Goal: Task Accomplishment & Management: Complete application form

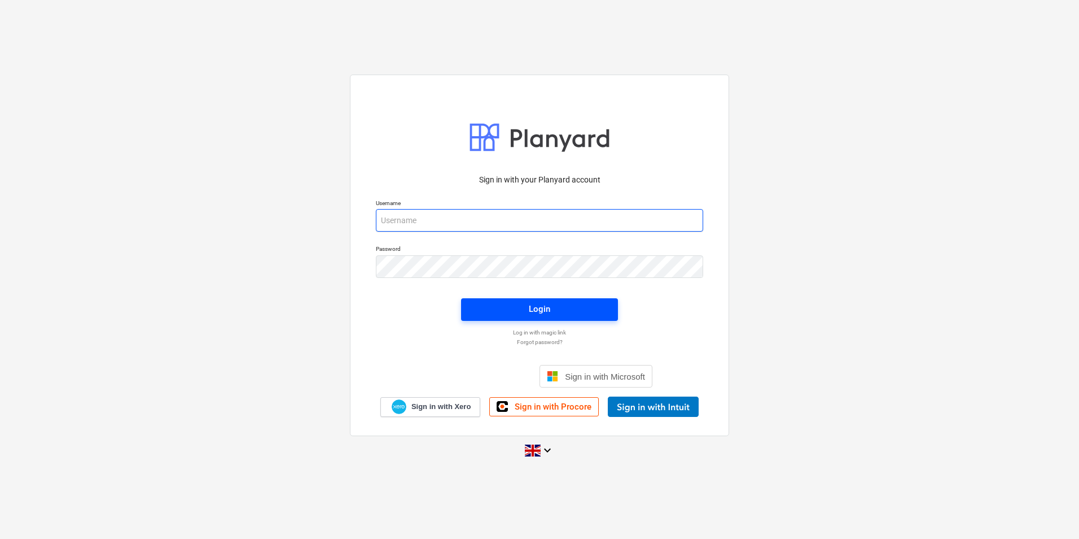
type input "[PERSON_NAME][EMAIL_ADDRESS][DOMAIN_NAME]"
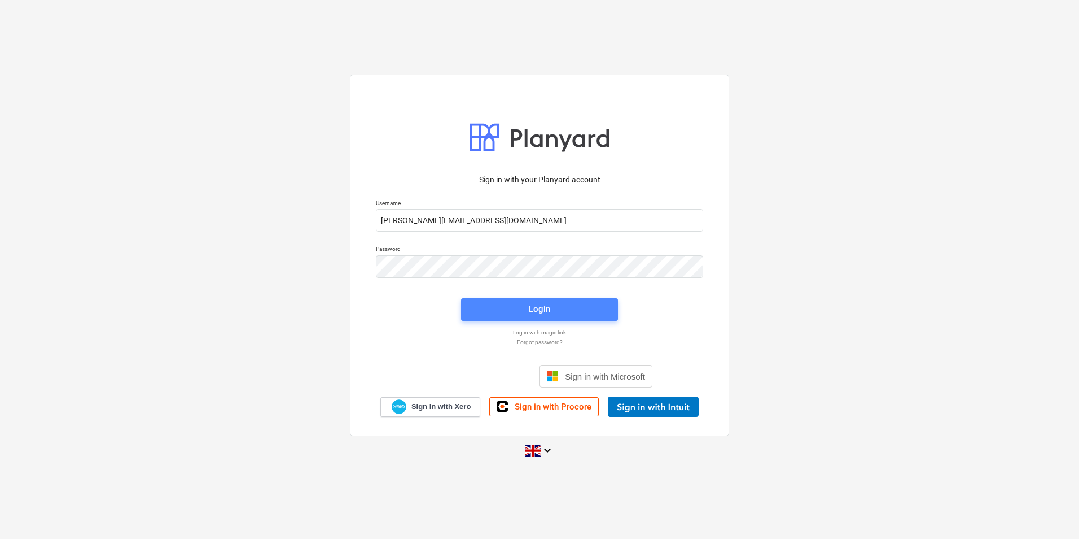
click at [496, 305] on span "Login" at bounding box center [540, 308] width 130 height 15
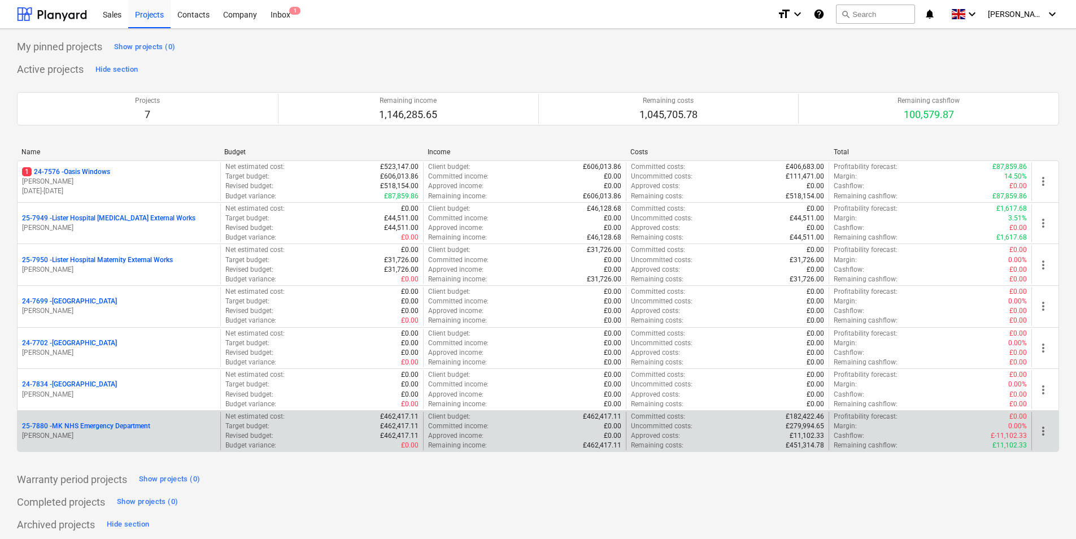
click at [129, 439] on p "[PERSON_NAME]" at bounding box center [119, 436] width 194 height 10
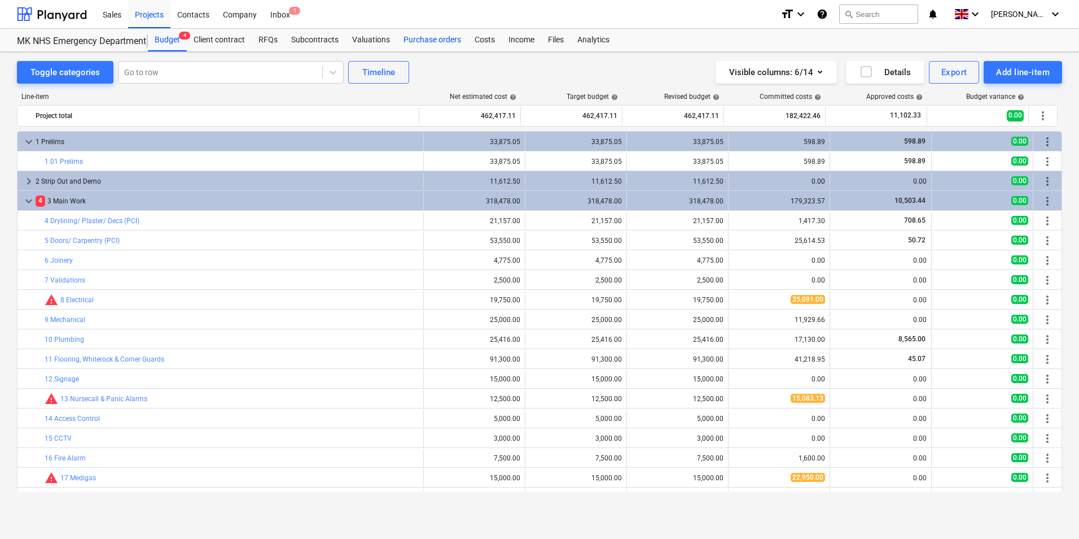
click at [430, 35] on div "Purchase orders" at bounding box center [432, 40] width 71 height 23
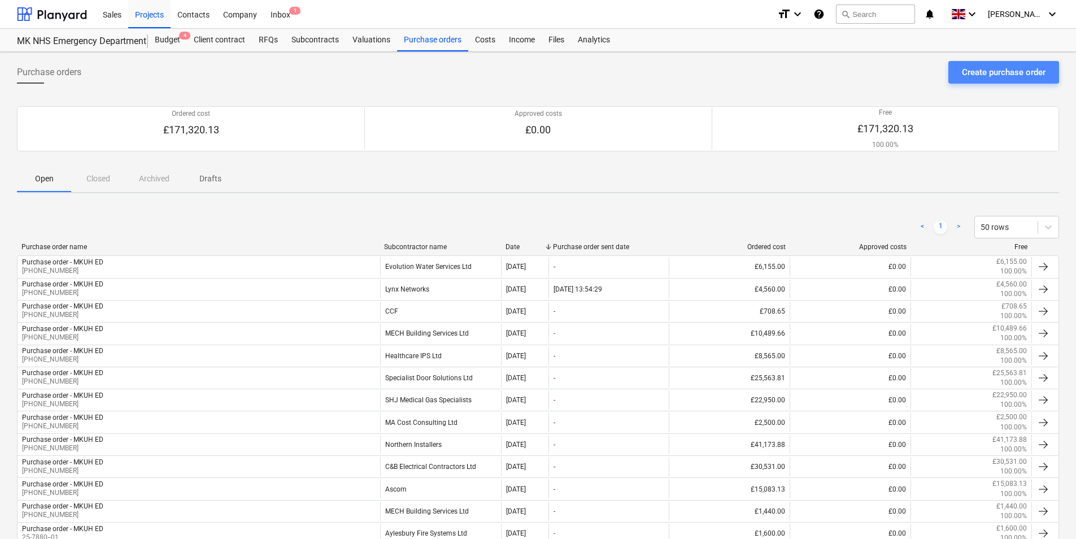
click at [964, 80] on div "Create purchase order" at bounding box center [1003, 72] width 84 height 15
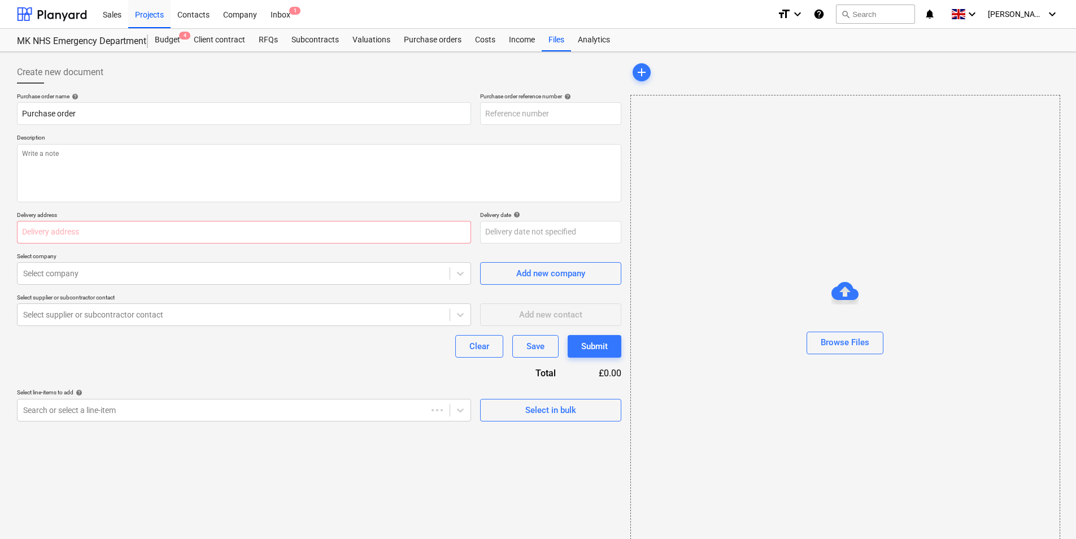
type textarea "x"
type input "25-7880-PO-026"
type textarea "x"
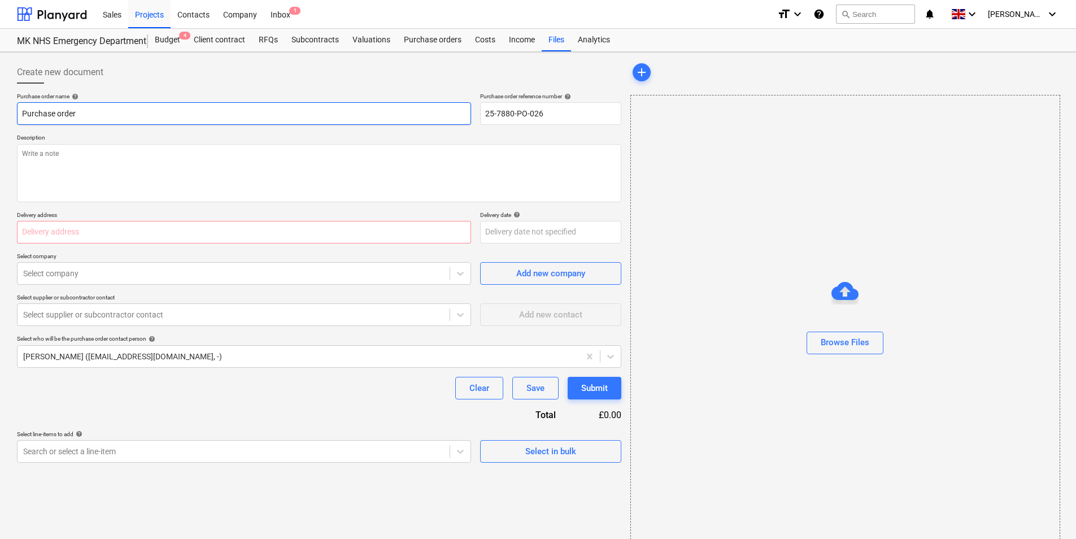
click at [210, 107] on input "Purchase order" at bounding box center [244, 113] width 454 height 23
type input "Purchase order - MKUH ED"
type input "[PERSON_NAME][GEOGRAPHIC_DATA], [STREET_ADDRESS][PERSON_NAME]"
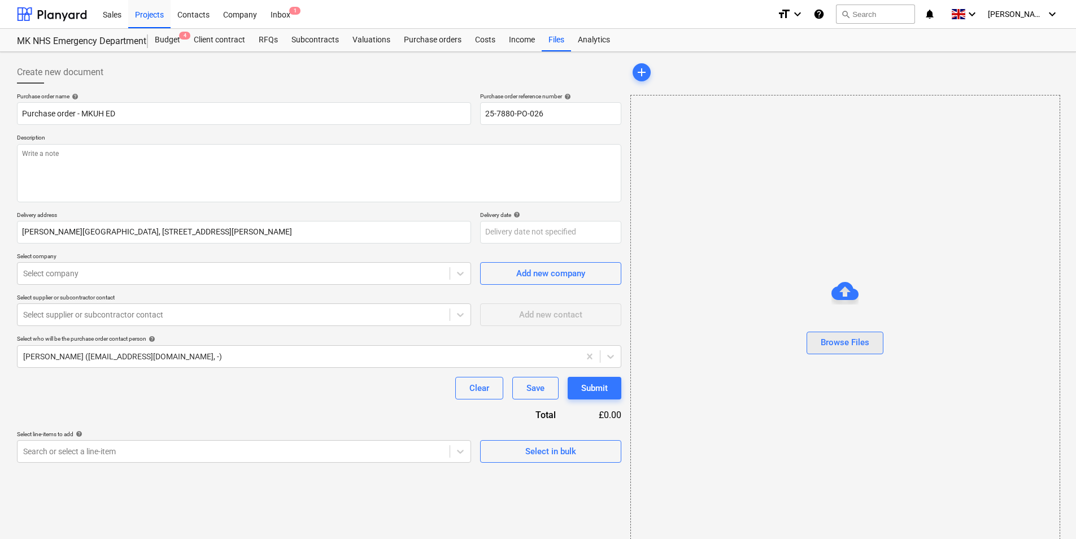
click at [836, 347] on div "Browse Files" at bounding box center [844, 342] width 49 height 15
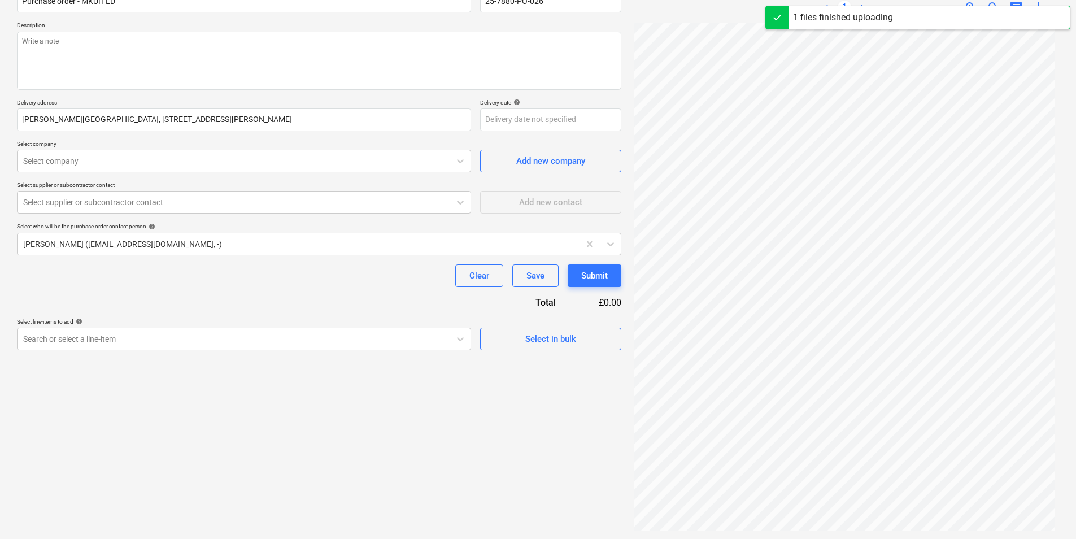
scroll to position [113, 0]
click at [171, 159] on div at bounding box center [233, 160] width 421 height 11
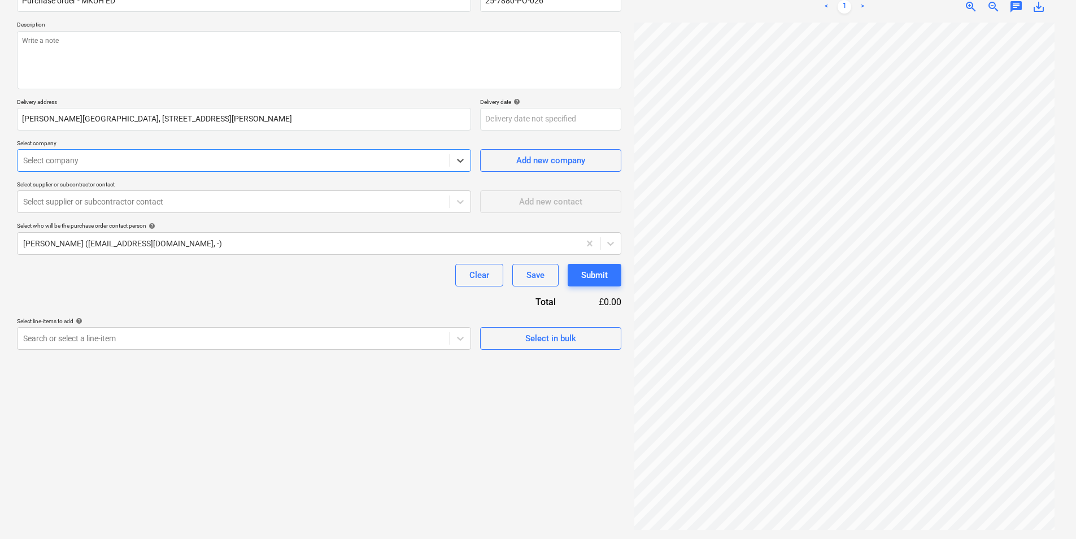
click at [171, 159] on div at bounding box center [233, 160] width 421 height 11
click at [217, 338] on div at bounding box center [233, 338] width 421 height 11
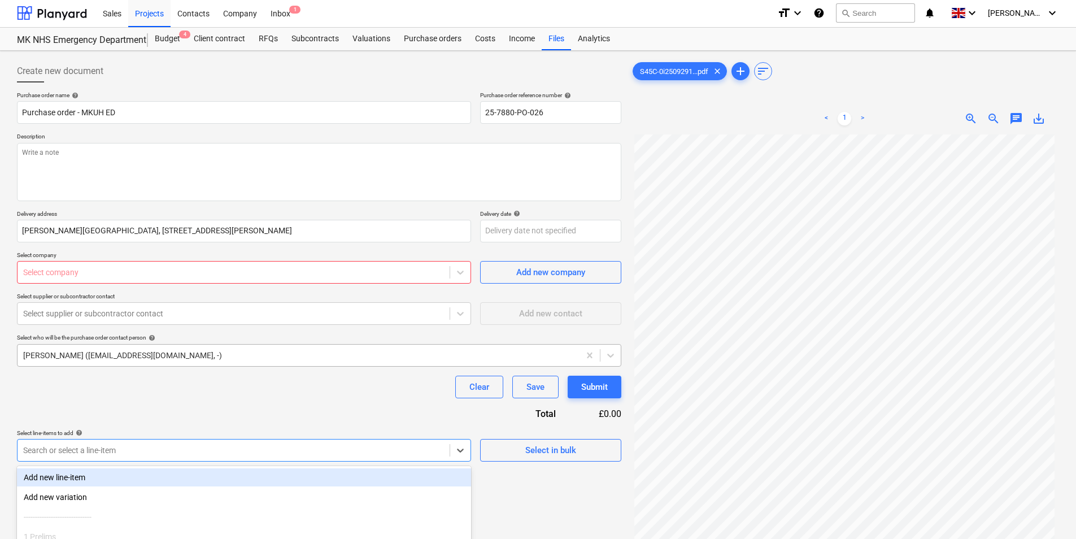
scroll to position [0, 0]
click at [544, 119] on input "25-7880-PO-026" at bounding box center [550, 113] width 141 height 23
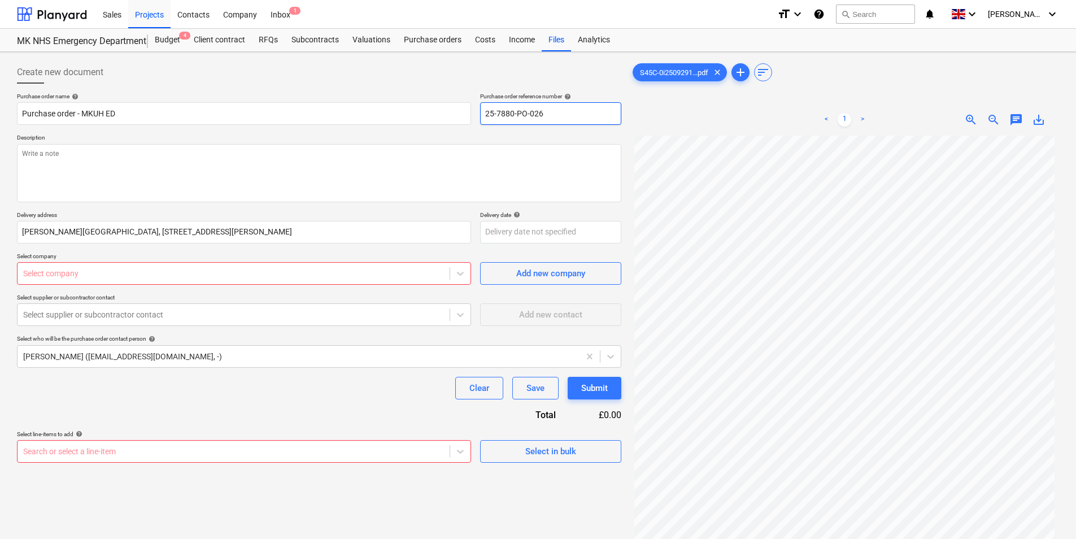
type textarea "x"
type input "25-7880-PO-02"
type textarea "x"
type input "25-7880-PO-0"
type textarea "x"
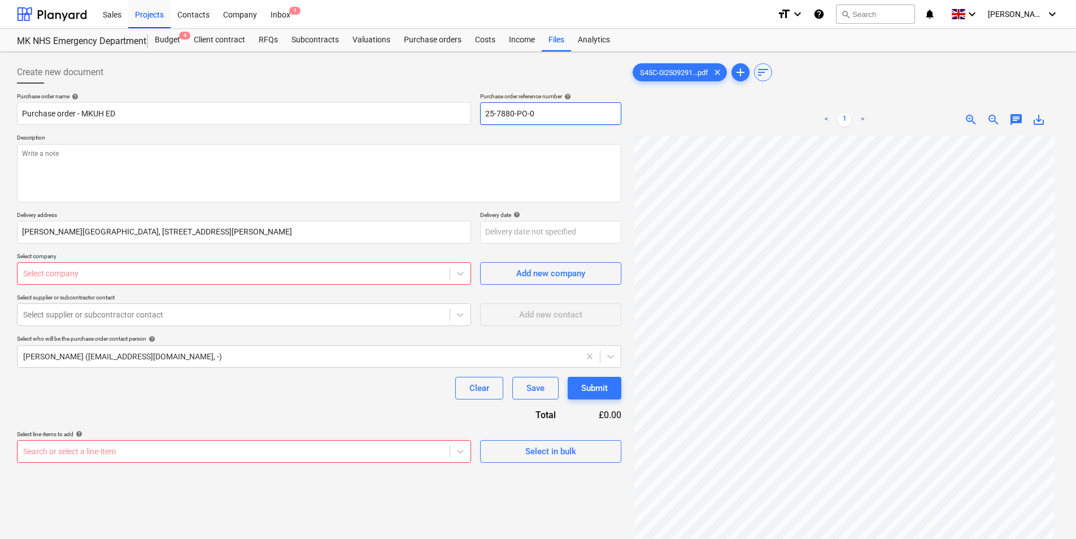
type input "25-7880-PO-"
type textarea "x"
type input "25-7880-PO"
type textarea "x"
type input "25-7880-P"
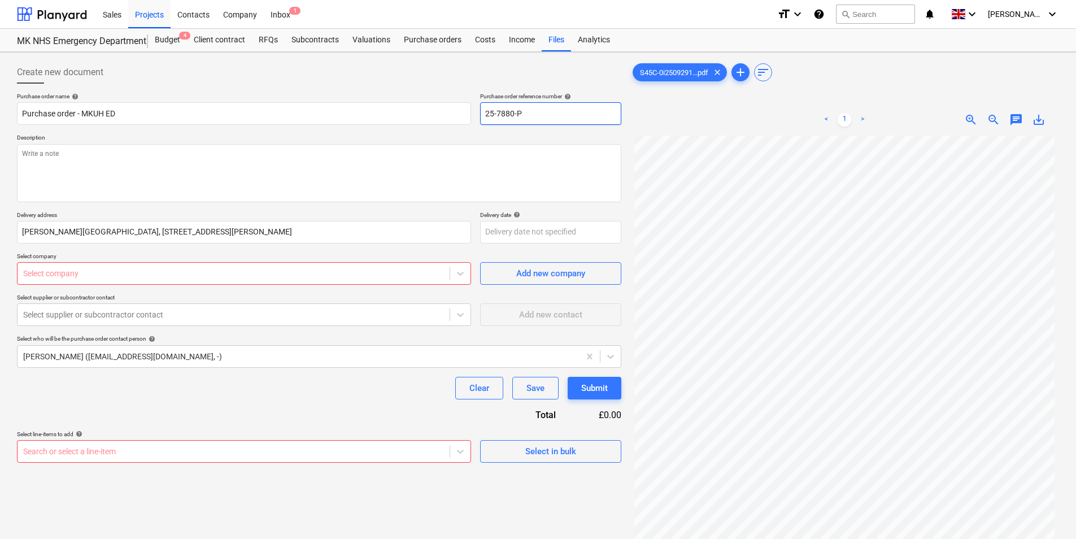
type textarea "x"
type input "25-7880-"
type textarea "x"
type input "[PHONE_NUMBER]"
type textarea "x"
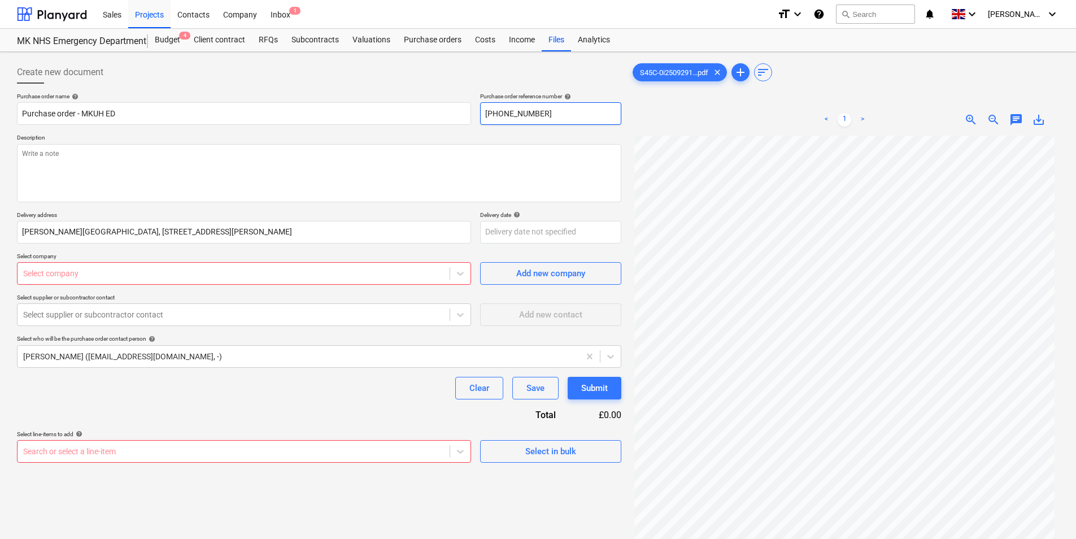
type input "[PHONE_NUMBER]"
type textarea "x"
click at [107, 277] on div at bounding box center [233, 273] width 421 height 11
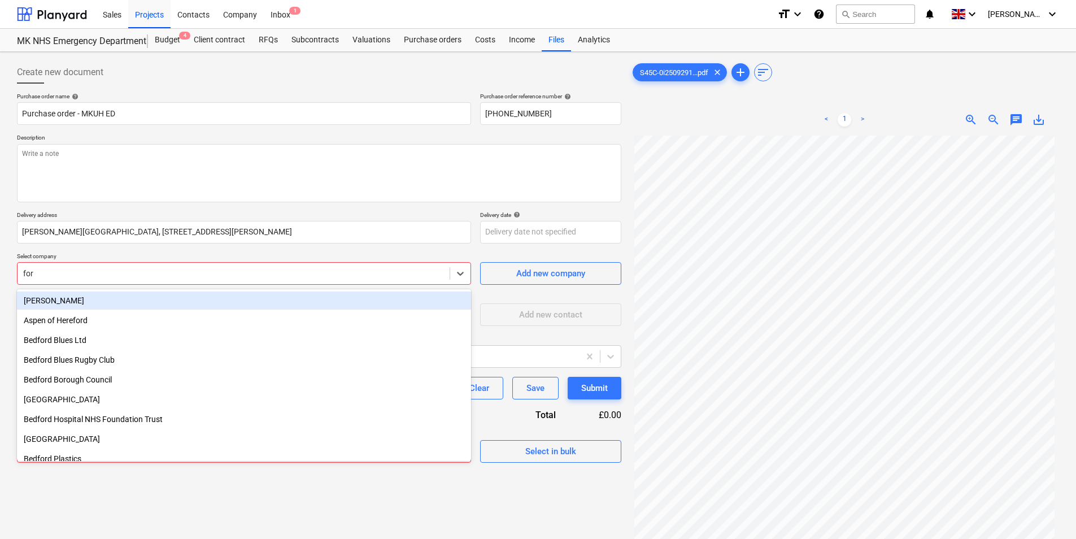
type input "forg"
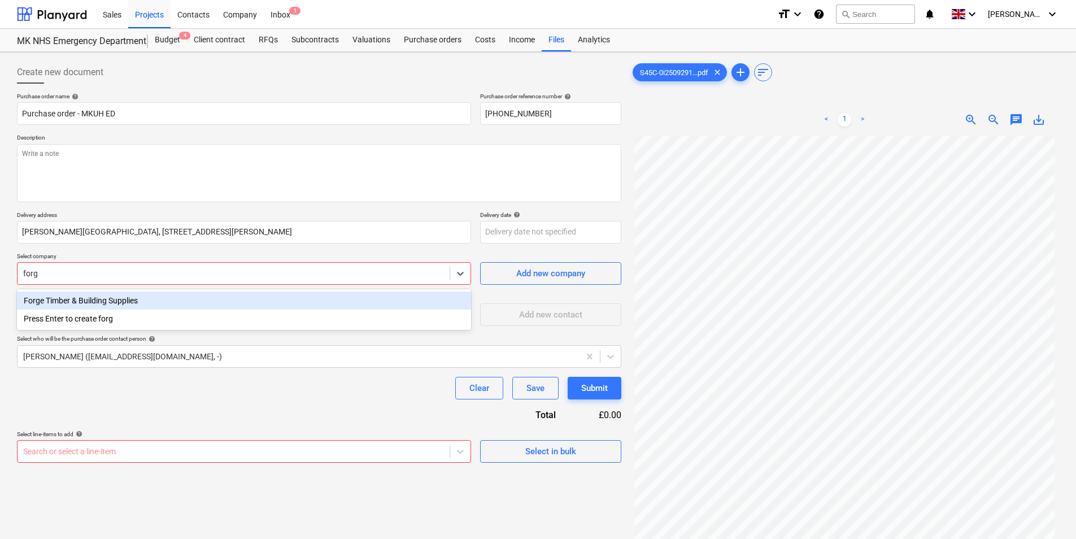
click at [104, 305] on div "Forge Timber & Building Supplies" at bounding box center [244, 300] width 454 height 18
type textarea "x"
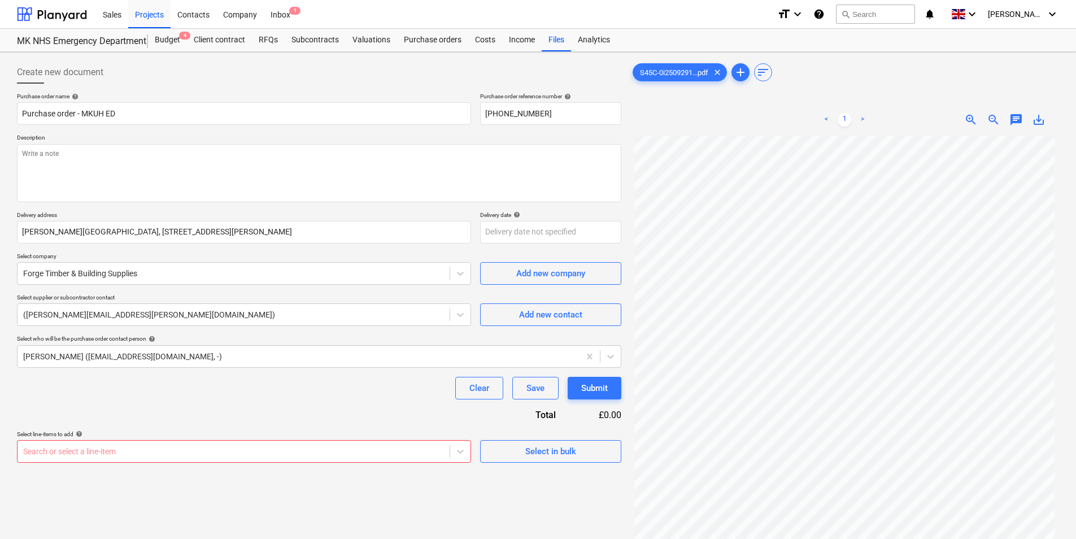
click at [178, 401] on div "Purchase order name help Purchase order - MKUH ED Purchase order reference numb…" at bounding box center [319, 278] width 604 height 370
click at [333, 457] on body "Sales Projects Contacts Company Inbox 1 format_size keyboard_arrow_down help se…" at bounding box center [538, 269] width 1076 height 539
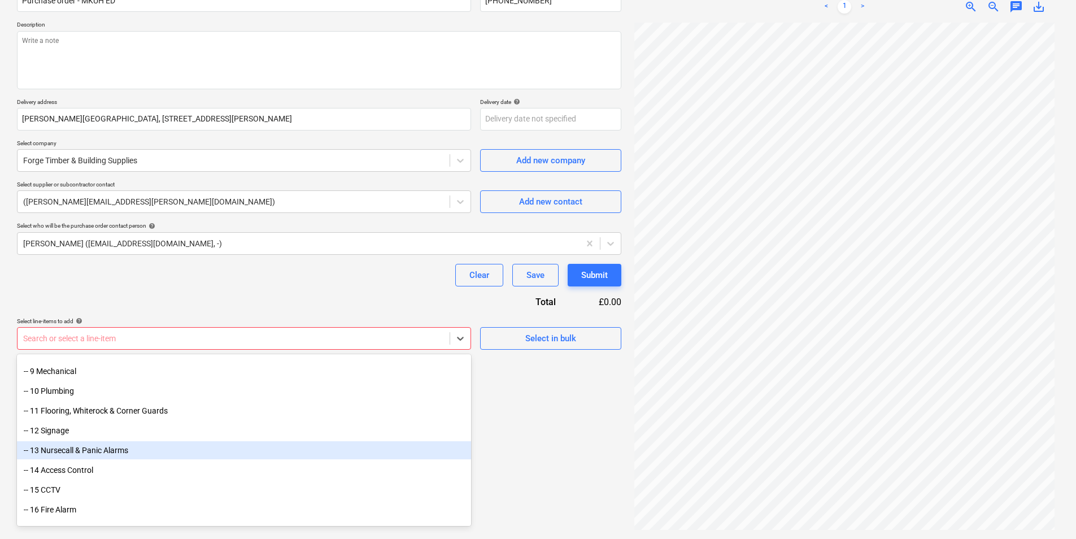
scroll to position [226, 0]
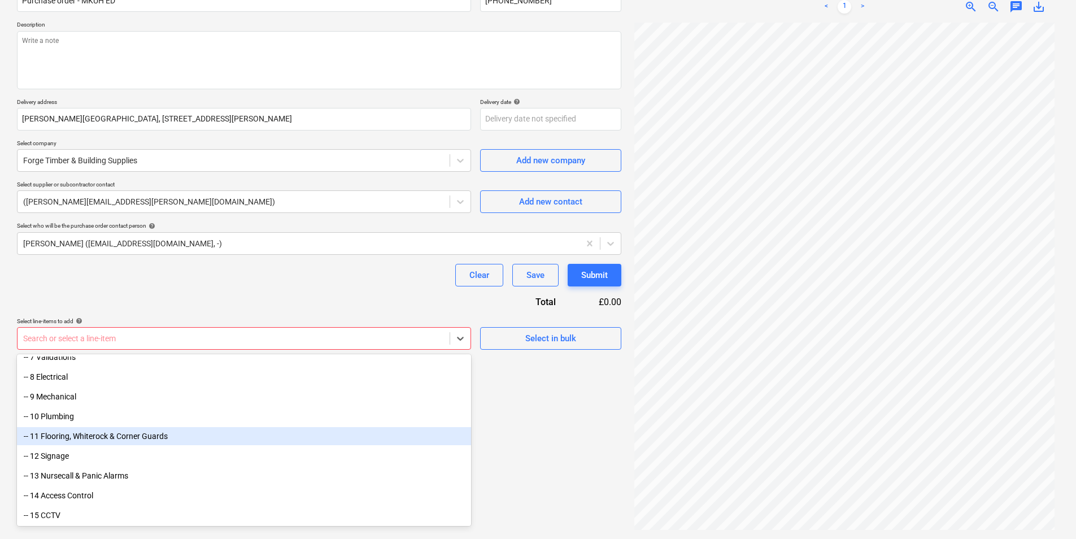
click at [272, 439] on div "-- 11 Flooring, Whiterock & Corner Guards" at bounding box center [244, 436] width 454 height 18
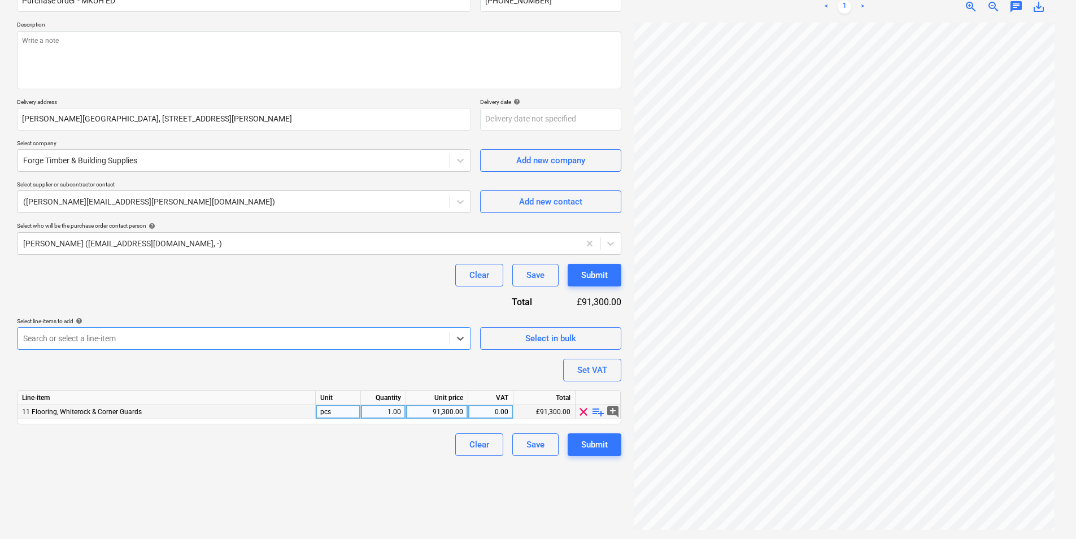
type textarea "x"
click at [388, 412] on div "1.00" at bounding box center [383, 412] width 36 height 14
click at [422, 412] on div "91,300.00" at bounding box center [436, 412] width 53 height 14
click at [422, 412] on input "91300" at bounding box center [437, 412] width 62 height 14
type input "62.15"
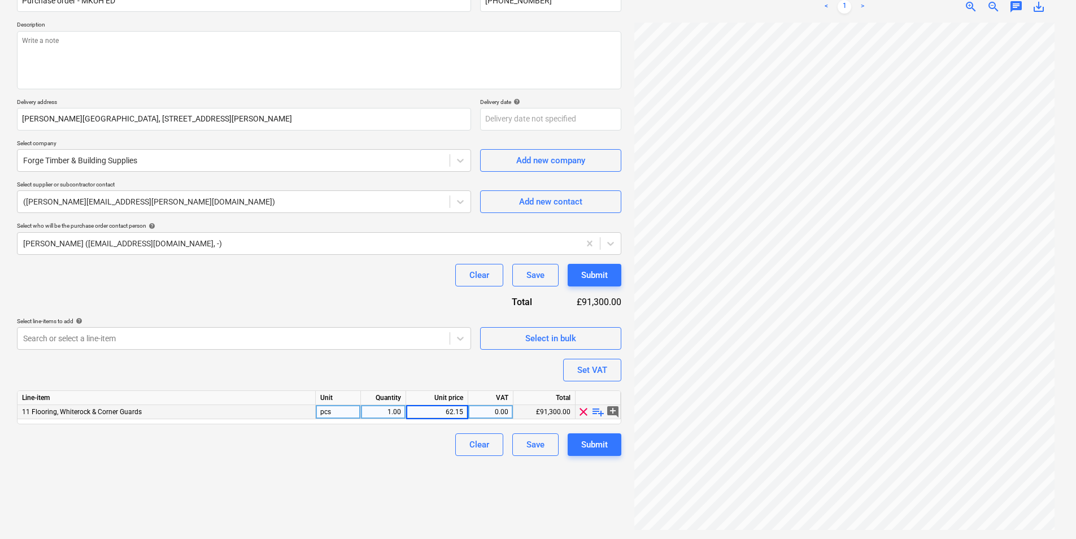
click at [449, 496] on div "Create new document Purchase order name help Purchase order - MKUH ED Purchase …" at bounding box center [318, 239] width 613 height 591
click at [594, 444] on div "Submit" at bounding box center [594, 444] width 27 height 15
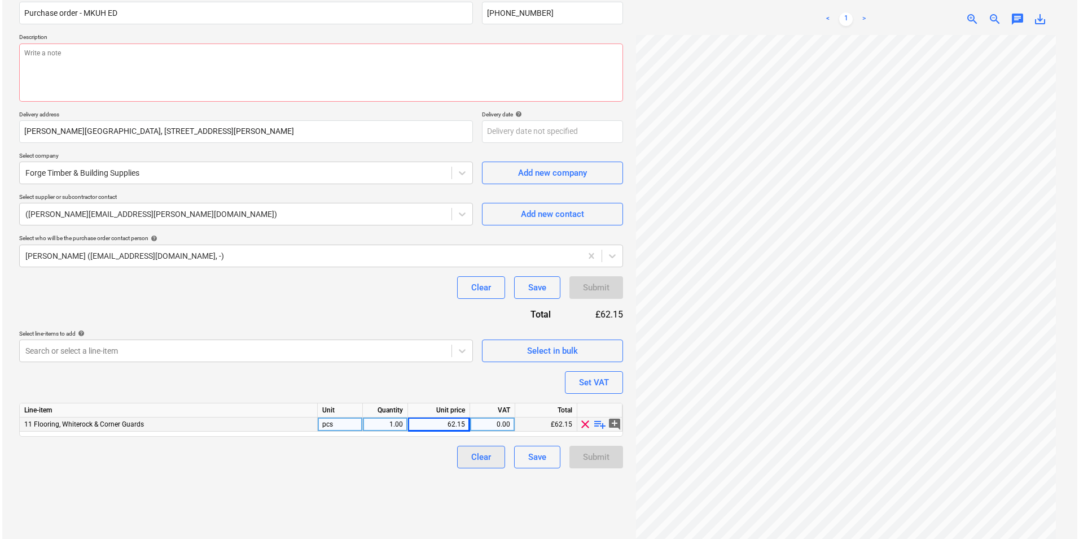
scroll to position [113, 0]
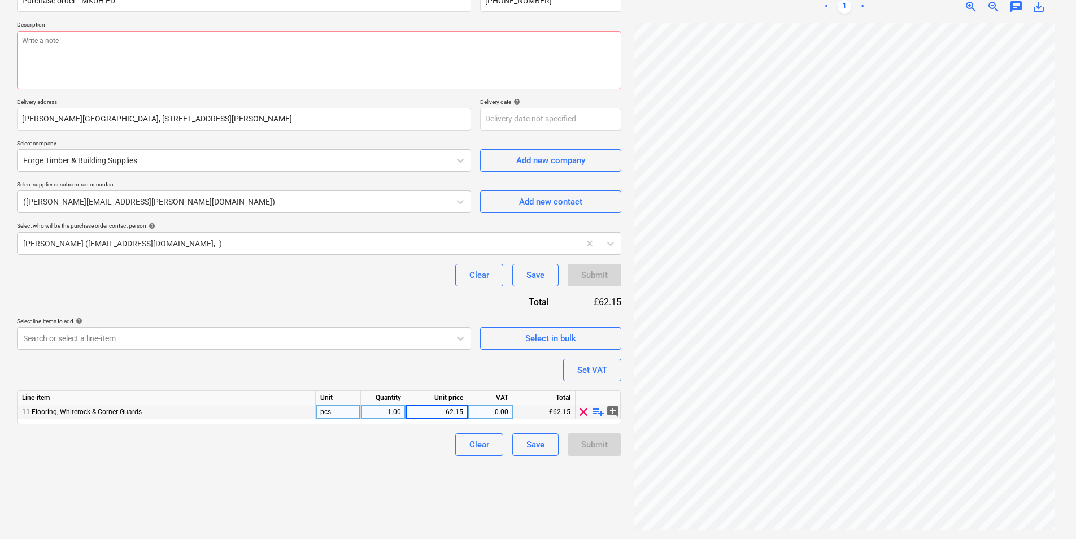
click at [596, 443] on div "Submit" at bounding box center [594, 444] width 54 height 23
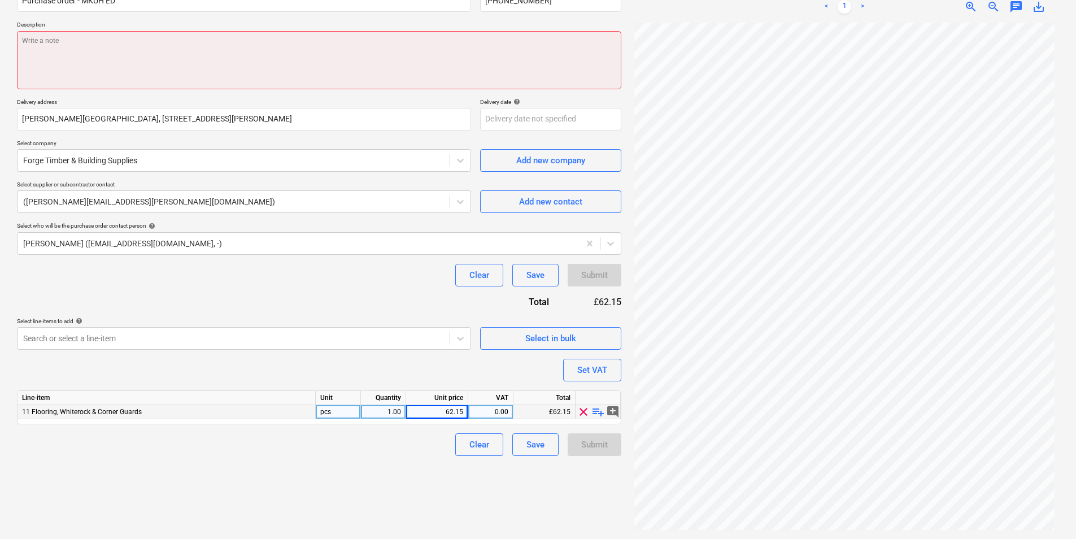
click at [334, 80] on textarea at bounding box center [319, 60] width 604 height 58
type textarea "x"
type textarea "S"
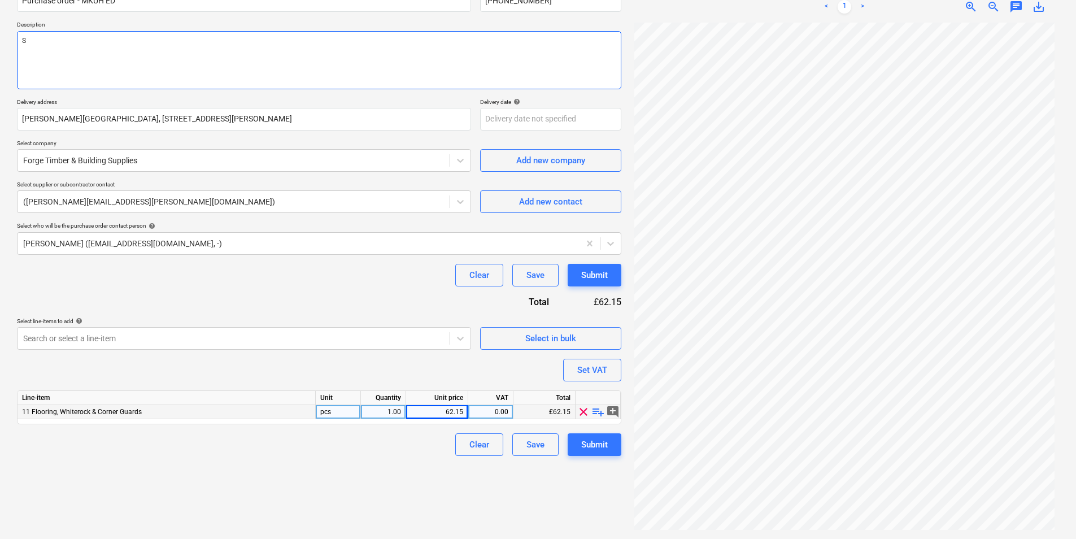
type textarea "x"
type textarea "Sk"
type textarea "x"
type textarea "Ski"
type textarea "x"
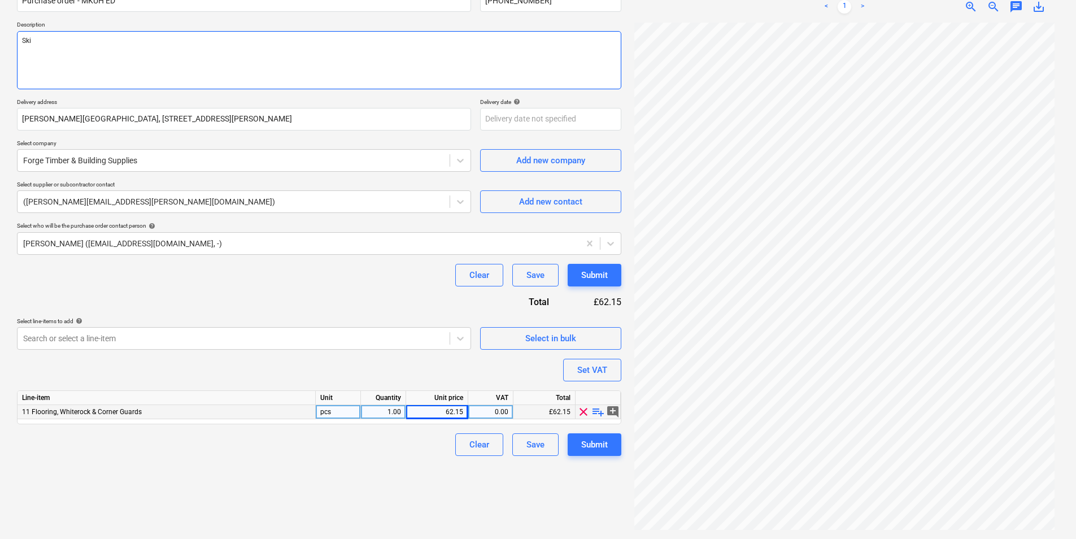
type textarea "Skir"
type textarea "x"
type textarea "Skirt"
type textarea "x"
type textarea "Skirti"
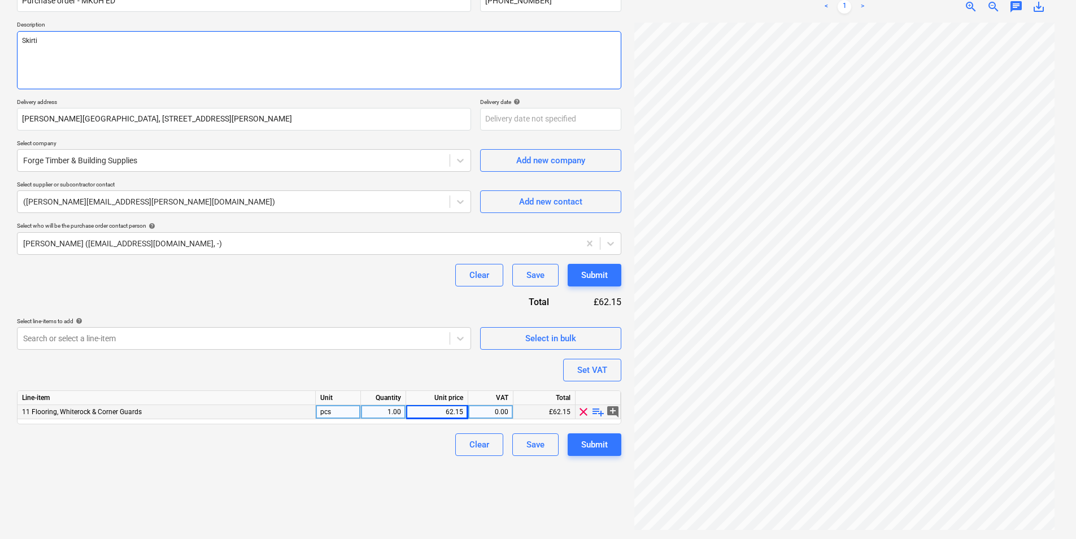
type textarea "x"
type textarea "Skirtin"
type textarea "x"
type textarea "Skirting"
type textarea "x"
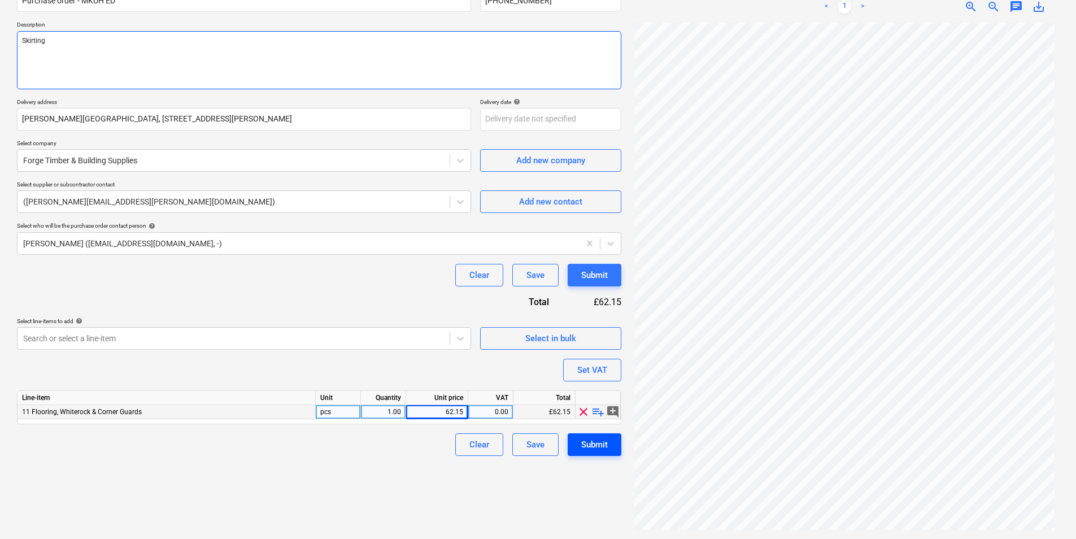
type textarea "Skirting"
click at [589, 444] on div "Submit" at bounding box center [594, 444] width 27 height 15
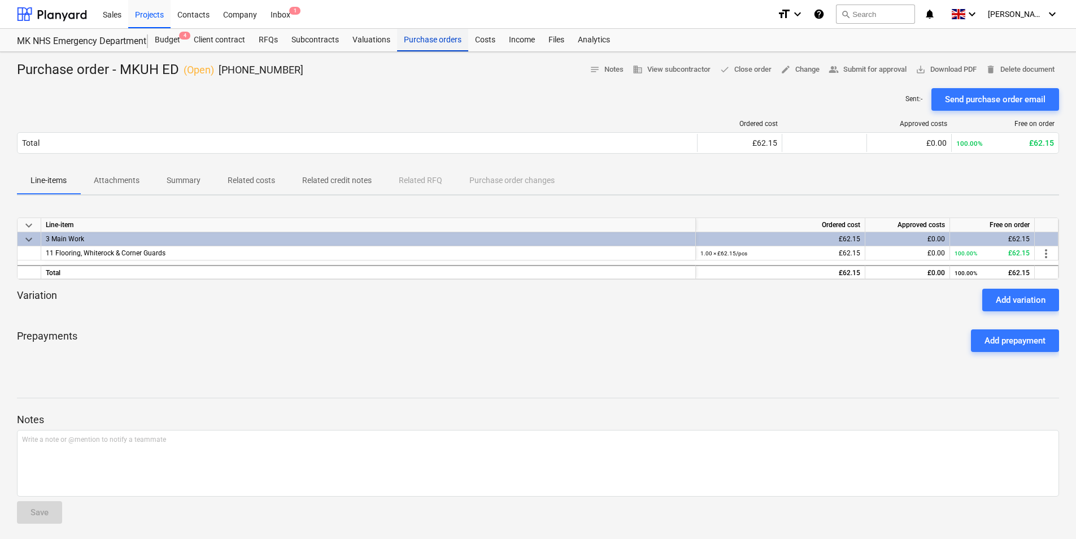
click at [428, 46] on div "Purchase orders" at bounding box center [432, 40] width 71 height 23
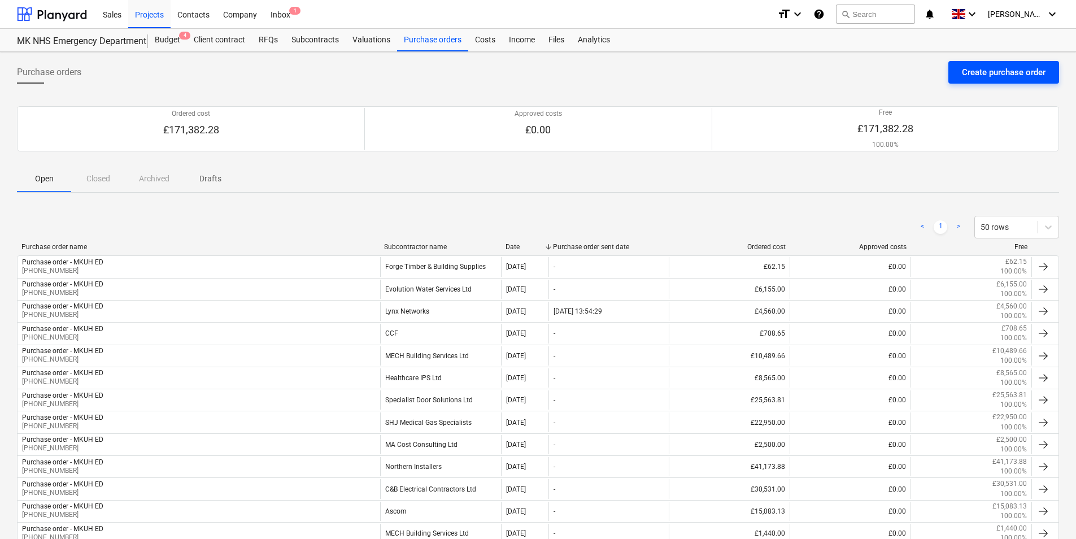
click at [1012, 72] on div "Create purchase order" at bounding box center [1003, 72] width 84 height 15
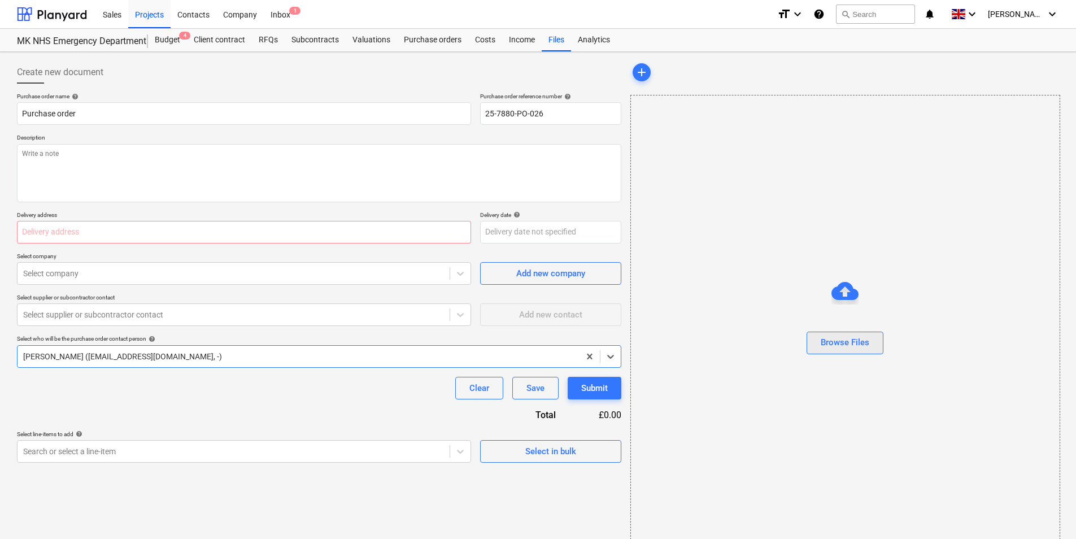
click at [837, 331] on button "Browse Files" at bounding box center [844, 342] width 77 height 23
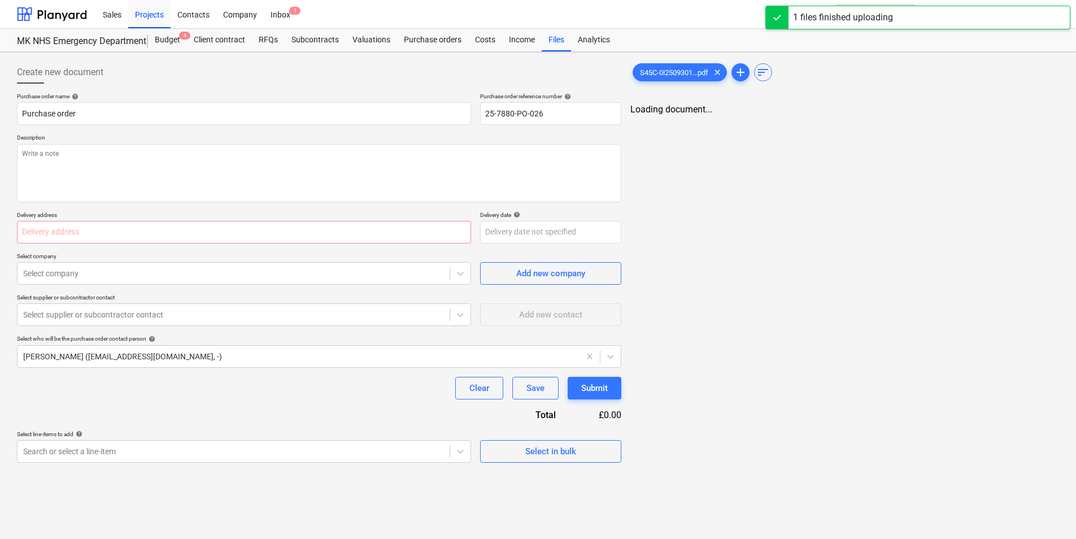
type textarea "x"
click at [94, 110] on input "Purchase order" at bounding box center [244, 113] width 454 height 23
type input "Purchase order - MKUH ED"
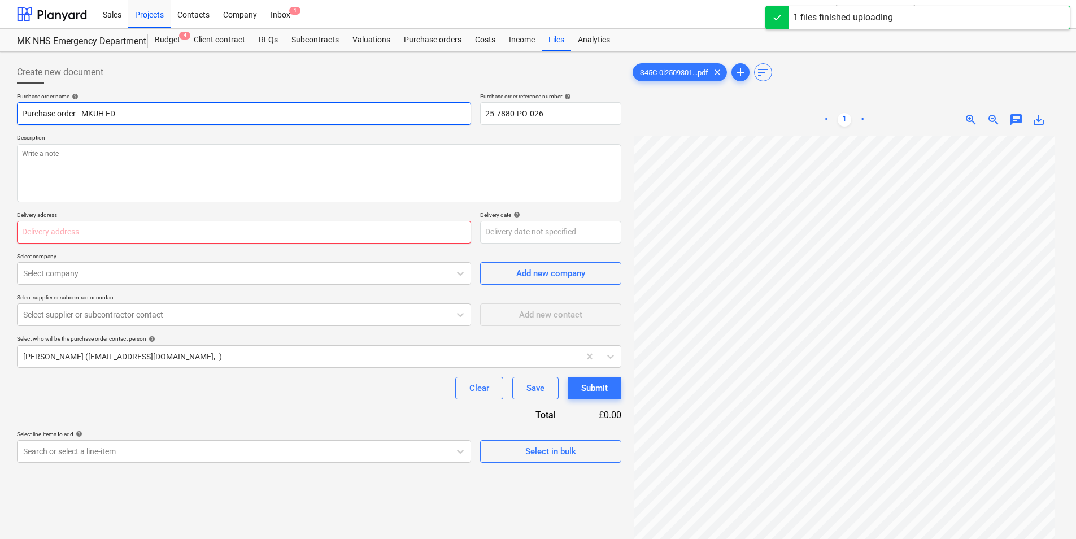
type input "[PERSON_NAME][GEOGRAPHIC_DATA], [STREET_ADDRESS][PERSON_NAME]"
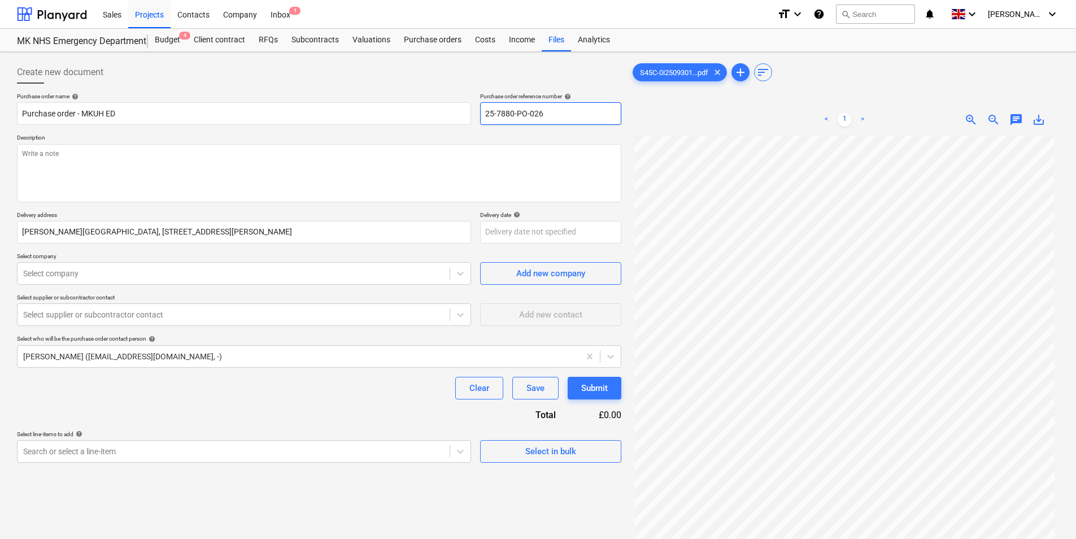
click at [561, 116] on input "25-7880-PO-026" at bounding box center [550, 113] width 141 height 23
type textarea "x"
type input "25-7880-PO-02"
type textarea "x"
type input "25-7880-PO-0"
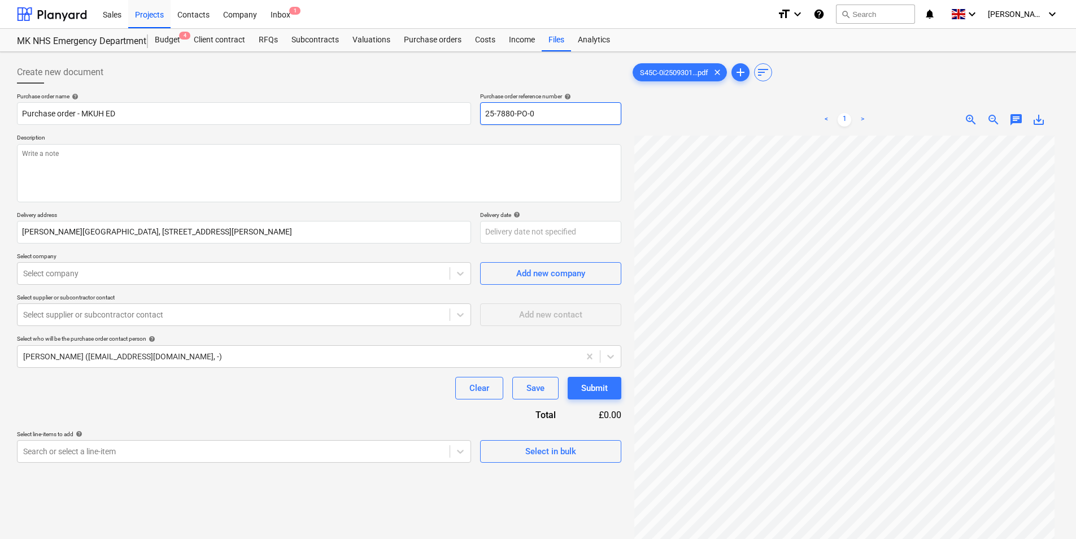
type textarea "x"
type input "25-7880-PO-"
type textarea "x"
type input "25-7880-PO"
type textarea "x"
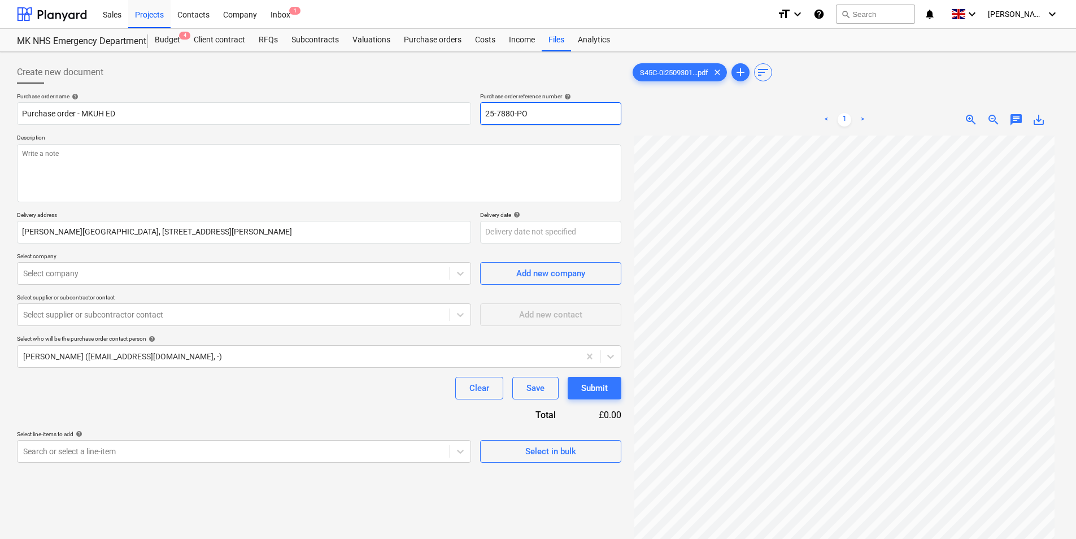
type input "25-7880-P"
type textarea "x"
type input "25-7880-"
type textarea "x"
type input "[PHONE_NUMBER]"
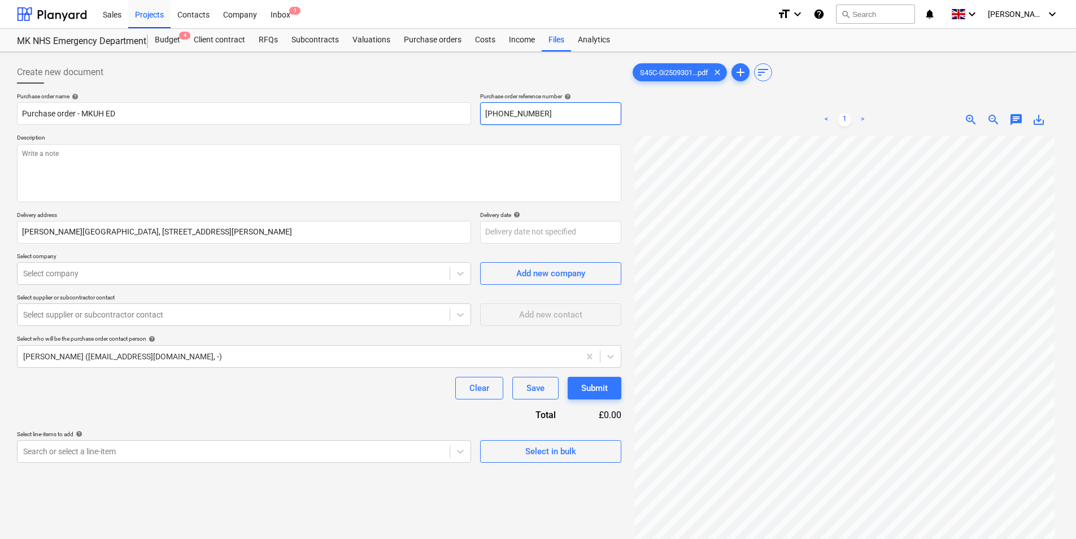
type textarea "x"
type input "[PHONE_NUMBER]"
click at [103, 169] on textarea at bounding box center [319, 173] width 604 height 58
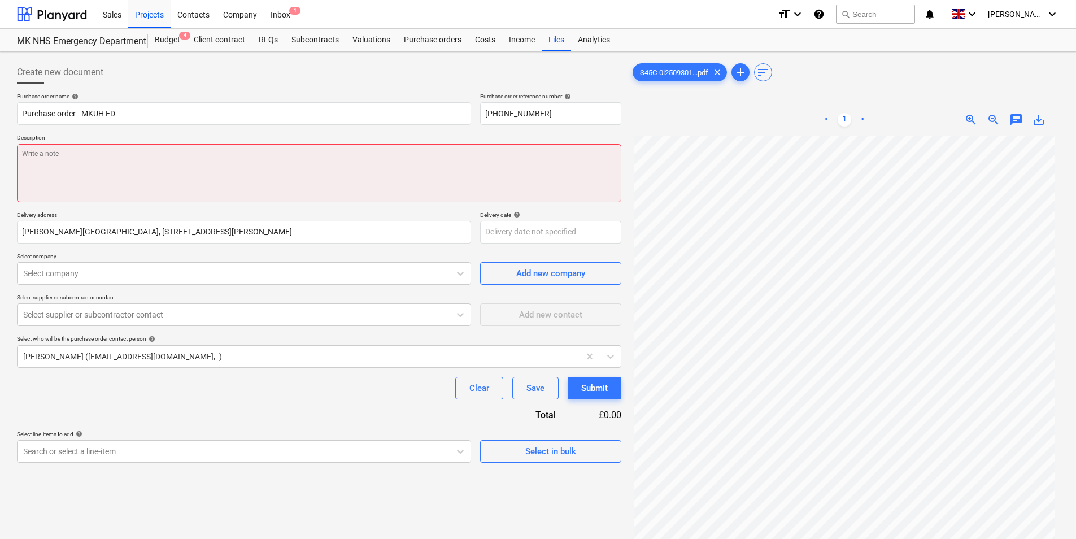
click at [190, 168] on textarea at bounding box center [319, 173] width 604 height 58
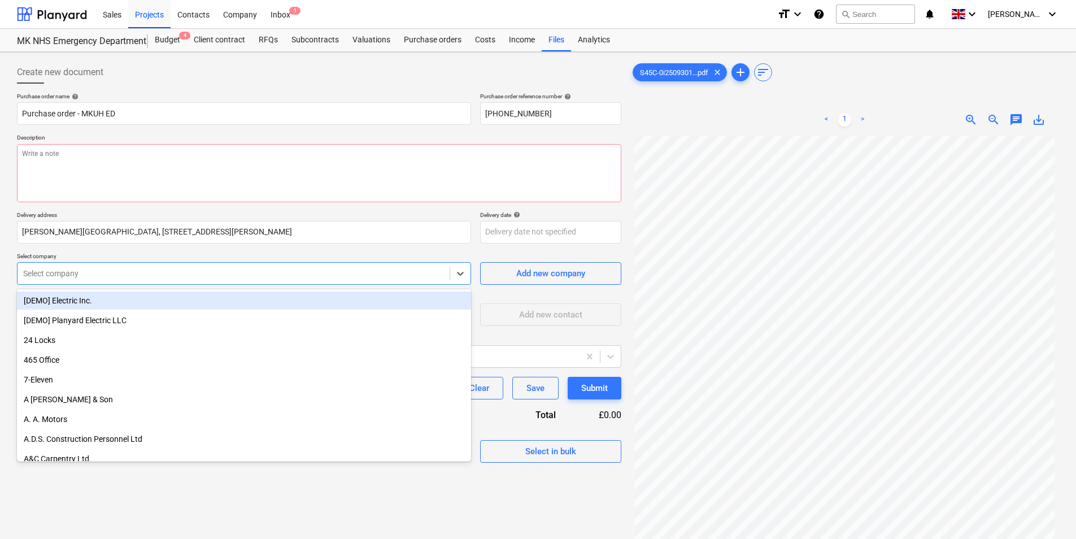
click at [147, 269] on div at bounding box center [233, 273] width 421 height 11
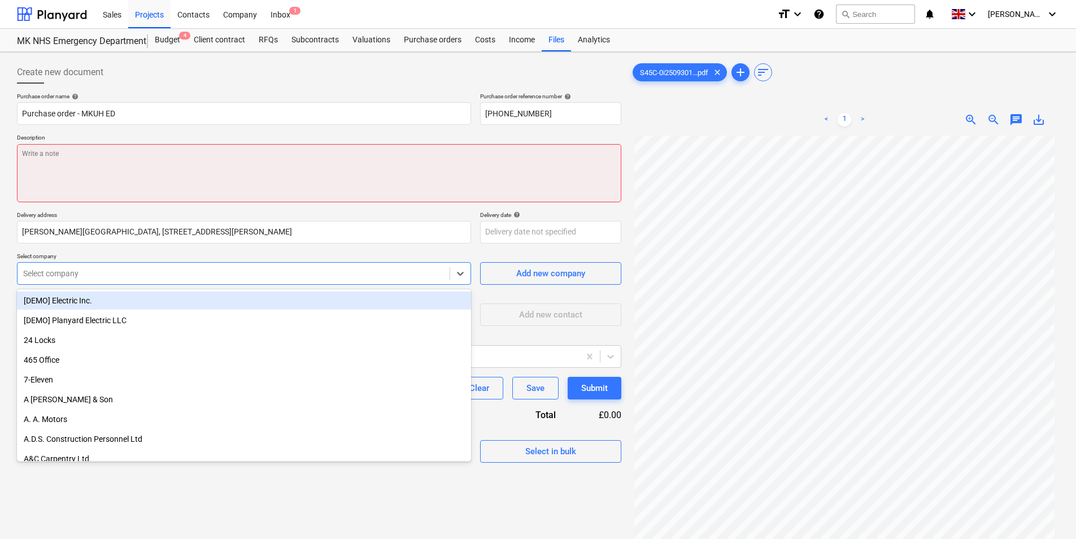
click at [143, 165] on textarea at bounding box center [319, 173] width 604 height 58
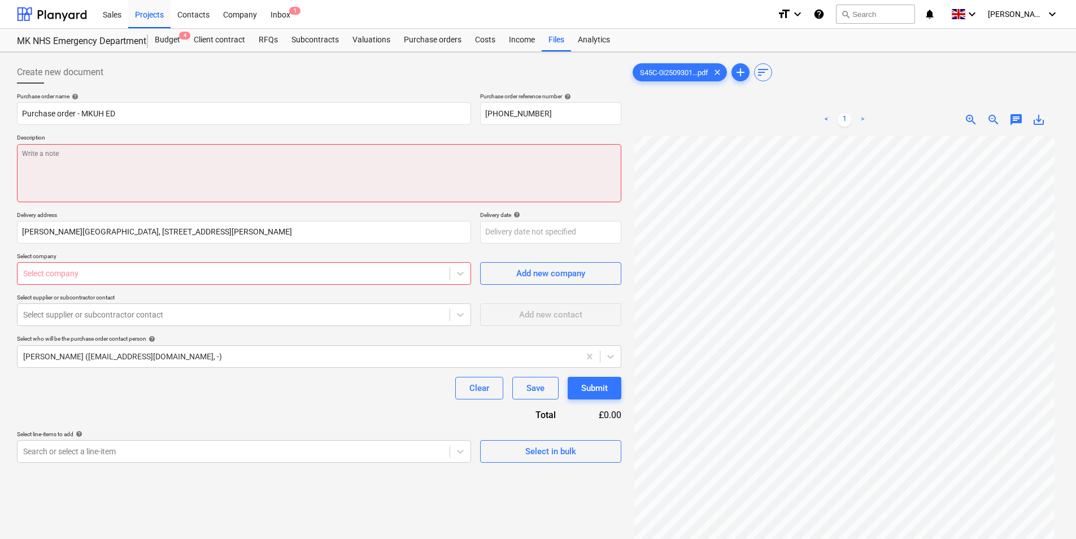
type textarea "x"
type textarea "W"
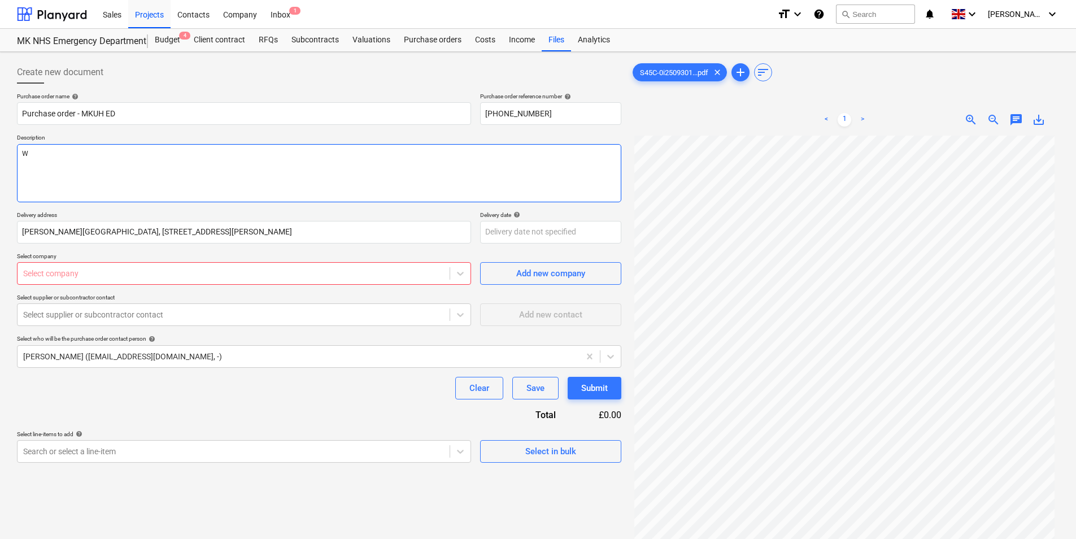
type textarea "x"
type textarea "Wa"
type textarea "x"
type textarea "Wal"
type textarea "x"
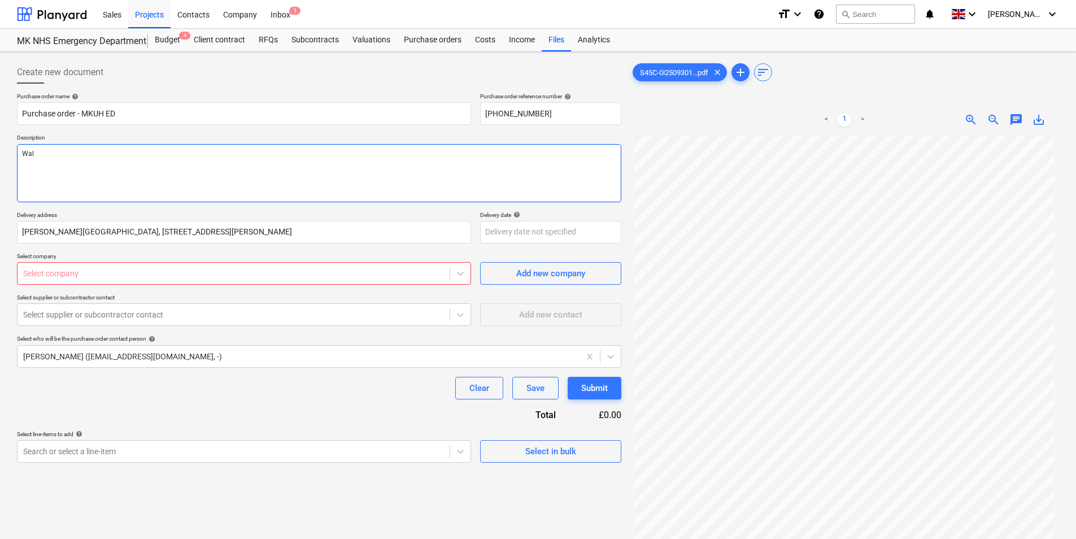
type textarea "Wall"
type textarea "x"
type textarea "Wallb"
type textarea "x"
type textarea "Wallbo"
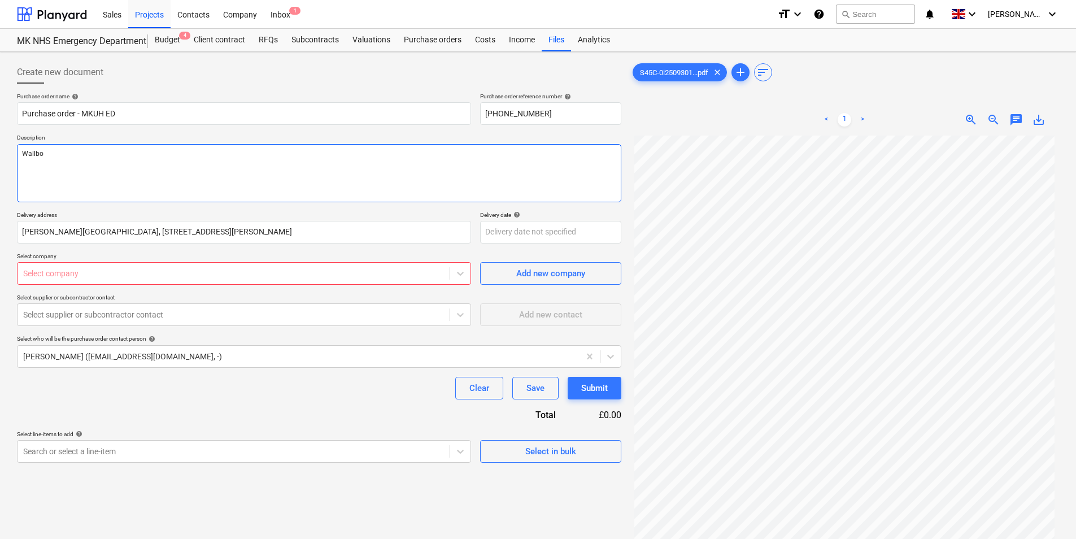
type textarea "x"
type textarea "Wallboa"
type textarea "x"
type textarea "Wallboar"
type textarea "x"
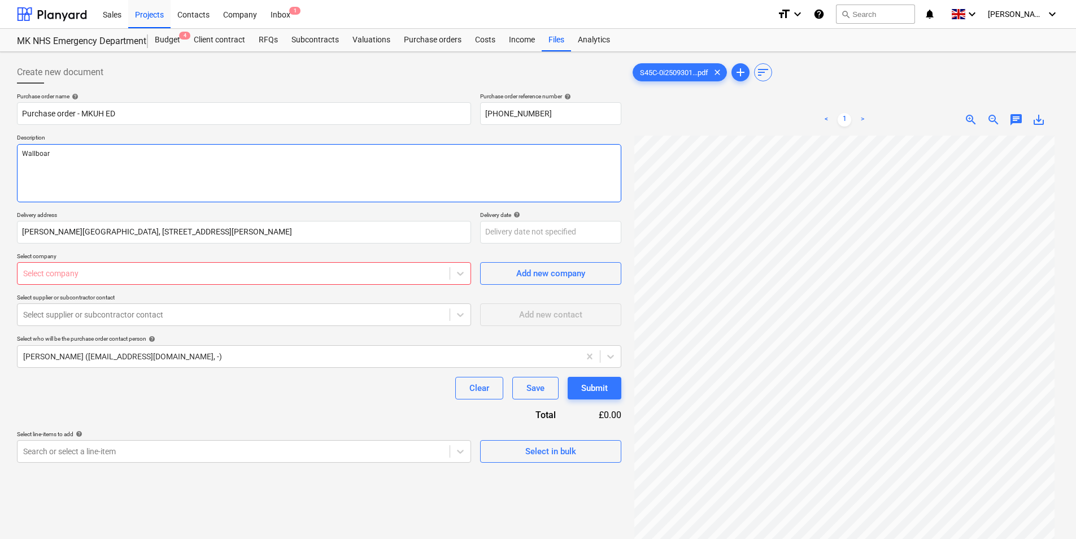
type textarea "Wallboard"
type textarea "x"
type textarea "Wallboard"
type textarea "x"
type textarea "Wallboard p"
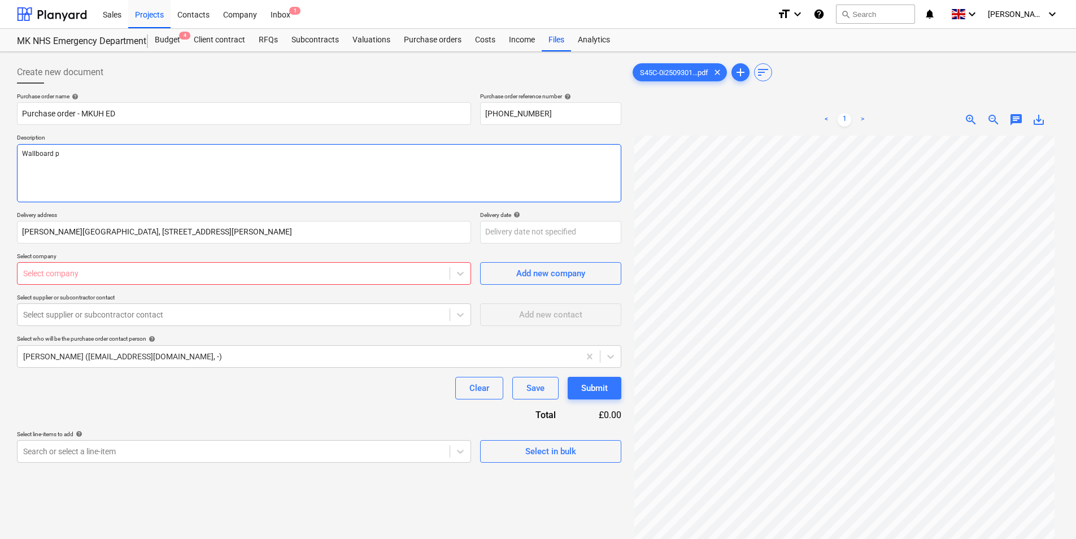
type textarea "x"
type textarea "Wallboard pl"
type textarea "x"
type textarea "Wallboard pla"
type textarea "x"
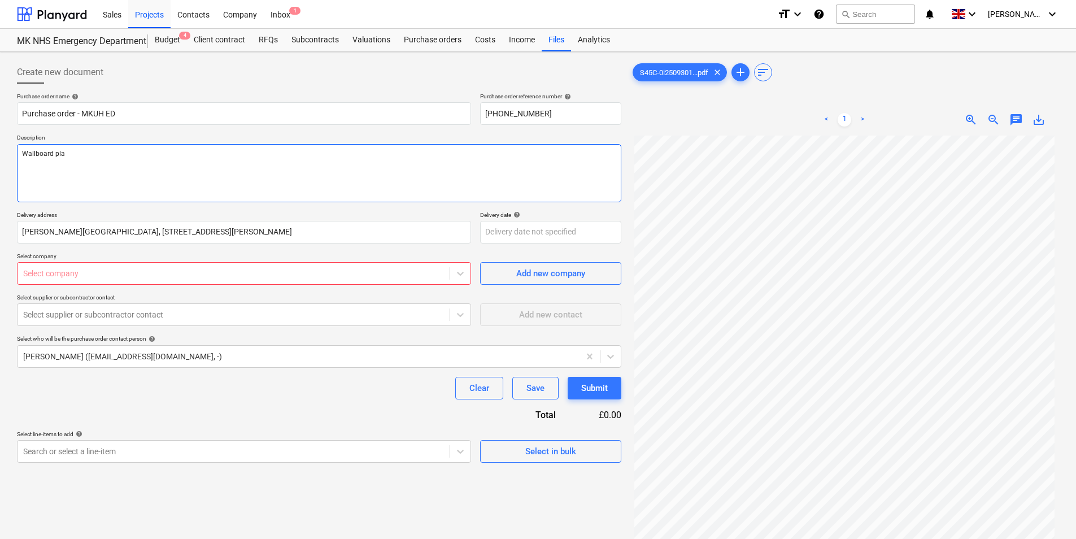
type textarea "Wallboard plas"
type textarea "x"
type textarea "Wallboard plast"
type textarea "x"
type textarea "Wallboard plaste"
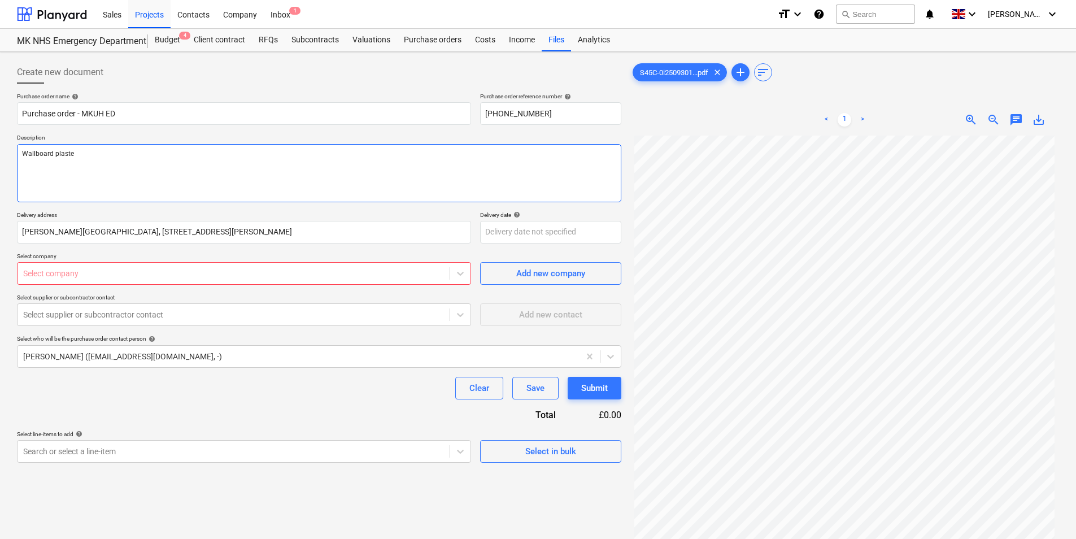
type textarea "x"
type textarea "Wallboard plaster"
type textarea "x"
type textarea "Wallboard plaste"
type textarea "x"
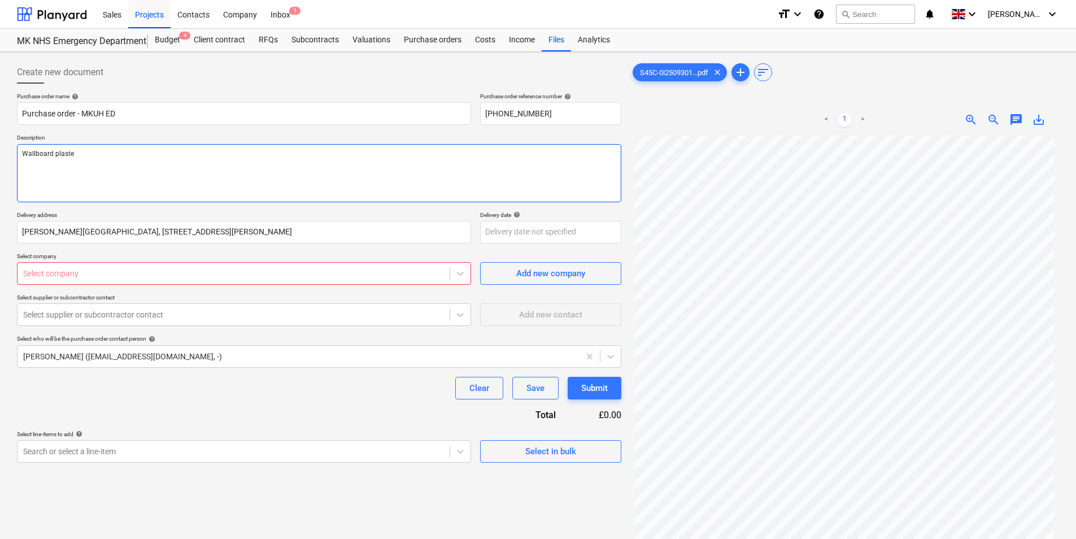
type textarea "Wallboard plast"
type textarea "x"
type textarea "Wallboard plas"
type textarea "x"
type textarea "Wallboard pla"
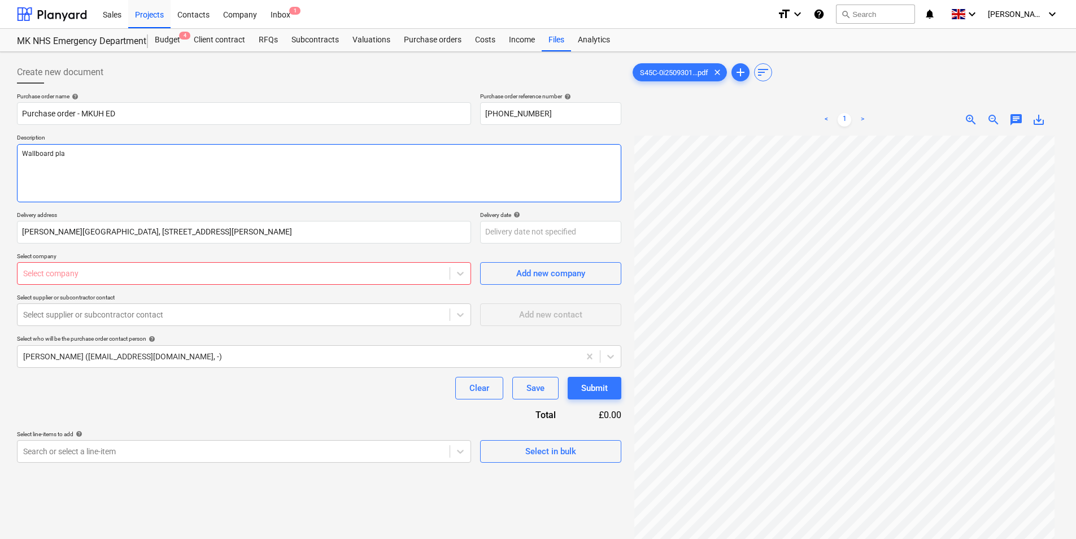
type textarea "x"
type textarea "Wallboard pl"
type textarea "x"
type textarea "Wallboard p"
type textarea "x"
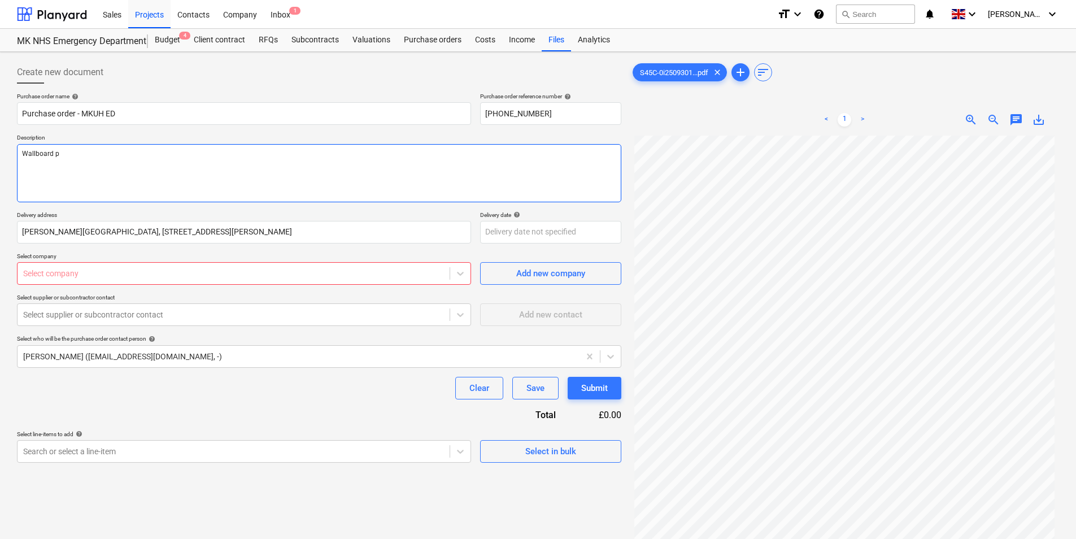
type textarea "Wallboard"
type textarea "x"
type textarea "Wallboard"
type textarea "x"
type textarea "Wallboard A"
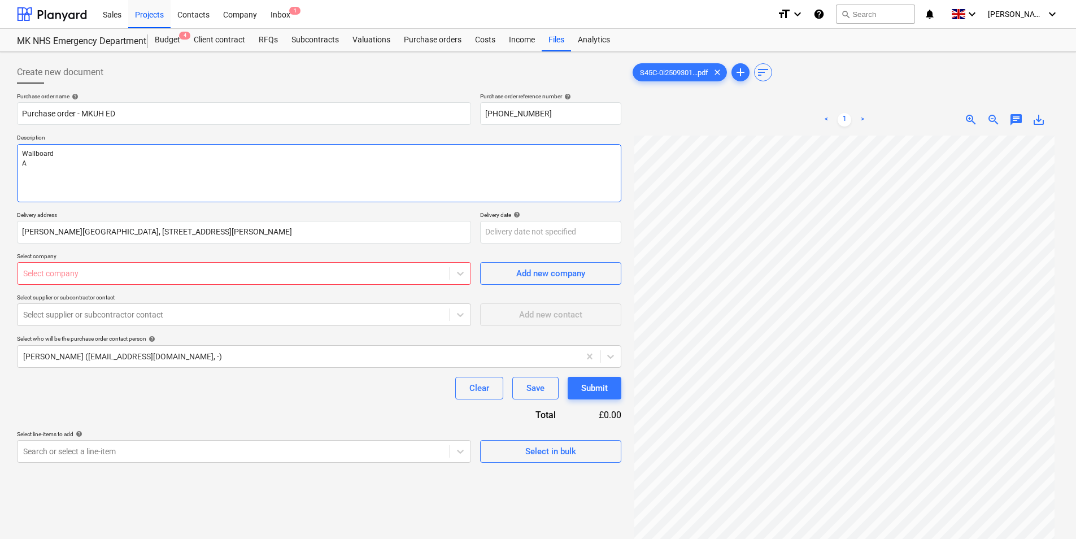
type textarea "x"
type textarea "Wallboard An"
type textarea "x"
type textarea "Wallboard Ang"
type textarea "x"
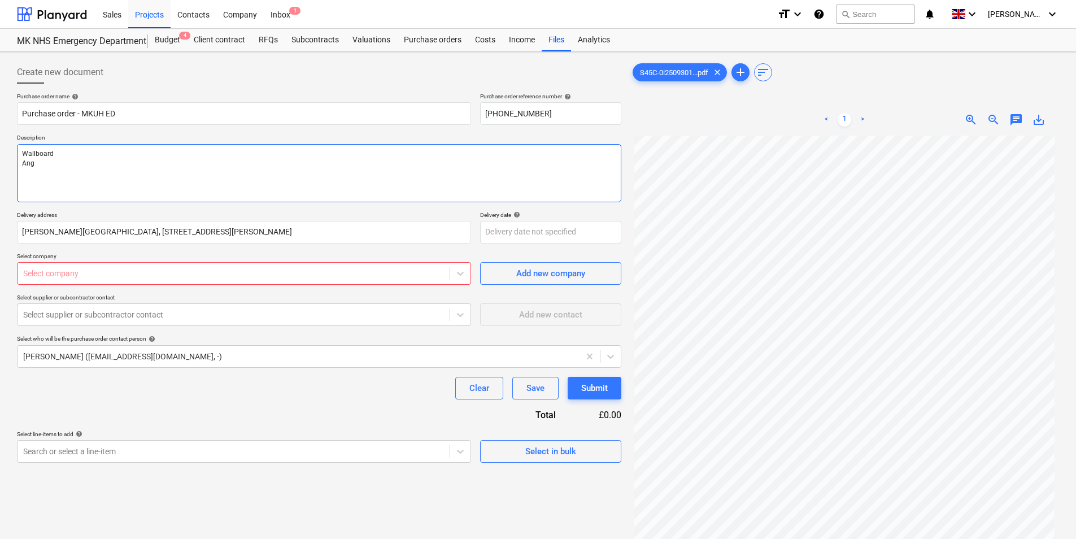
type textarea "Wallboard Angl"
type textarea "x"
type textarea "Wallboard Angle"
type textarea "x"
type textarea "Wallboard Angle"
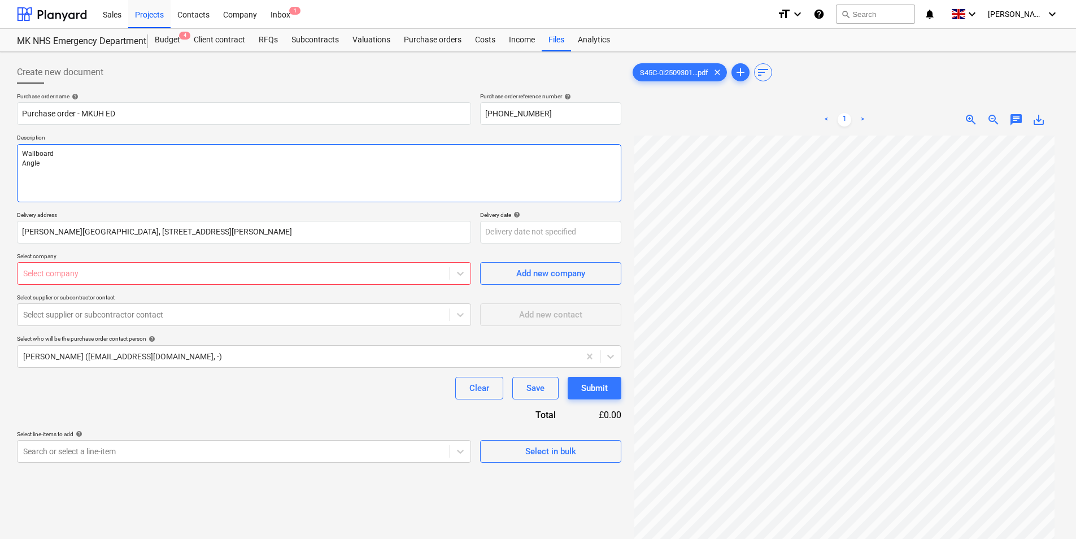
type textarea "x"
type textarea "Wallboard Angle b"
type textarea "x"
type textarea "Wallboard Angle be"
type textarea "x"
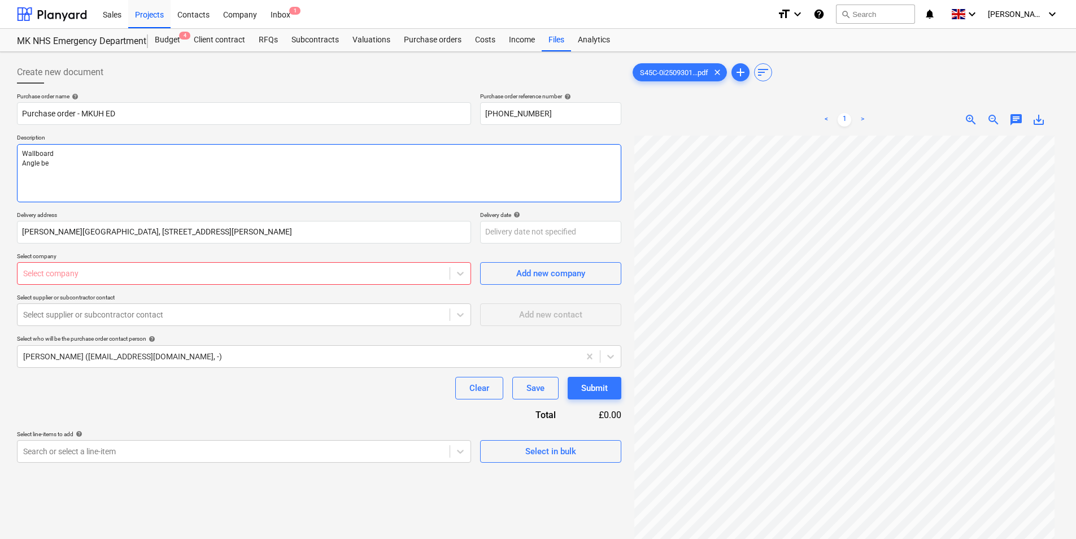
type textarea "Wallboard Angle bea"
type textarea "x"
type textarea "Wallboard Angle bead"
type textarea "x"
type textarea "Wallboard Angle bead"
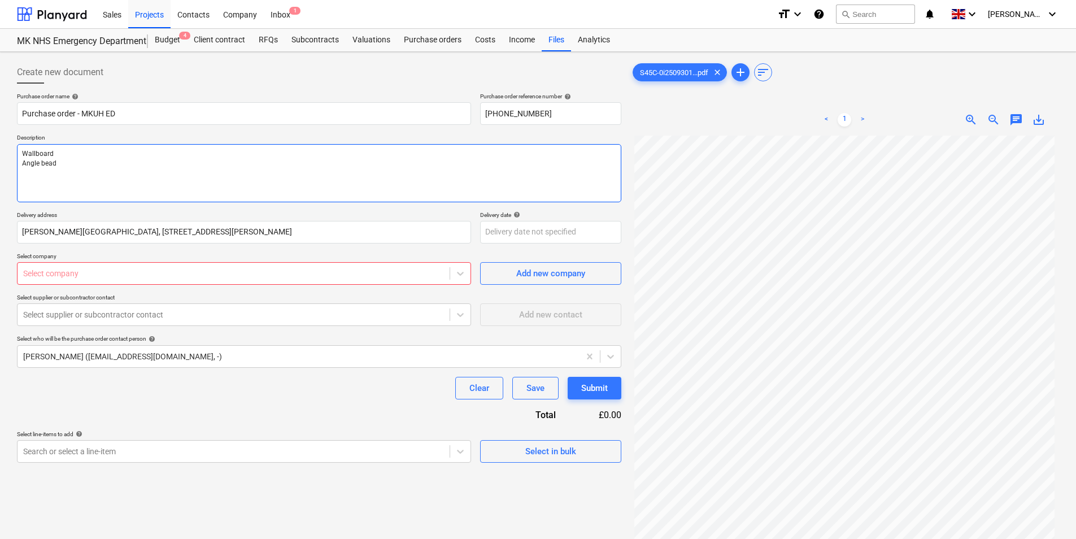
type textarea "x"
type textarea "Wallboard Angle bead"
type textarea "x"
type textarea "Wallboard Angle bead P"
type textarea "x"
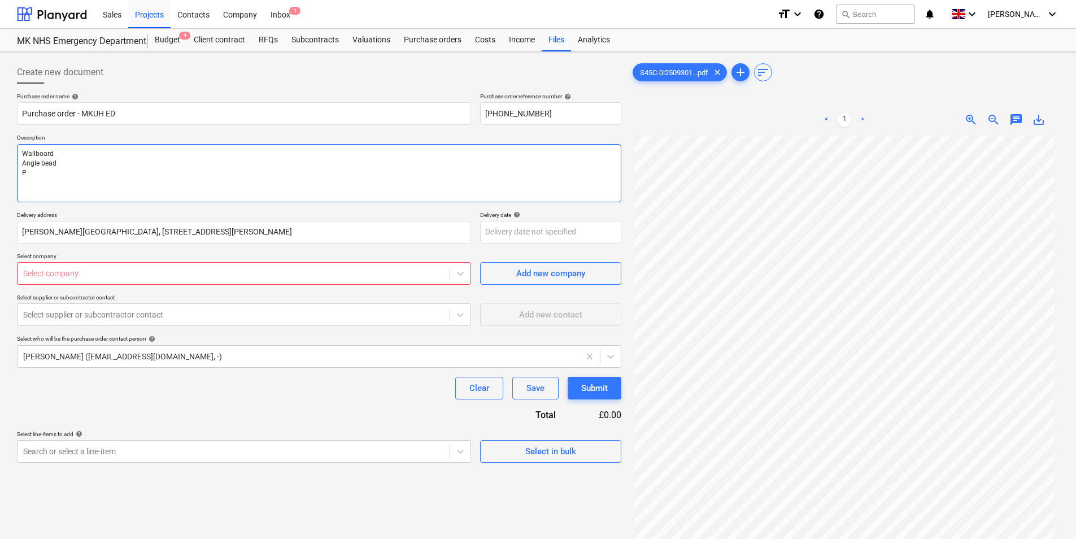
type textarea "Wallboard Angle bead Pl"
type textarea "x"
type textarea "Wallboard Angle bead Pla"
type textarea "x"
type textarea "Wallboard Angle bead Plas"
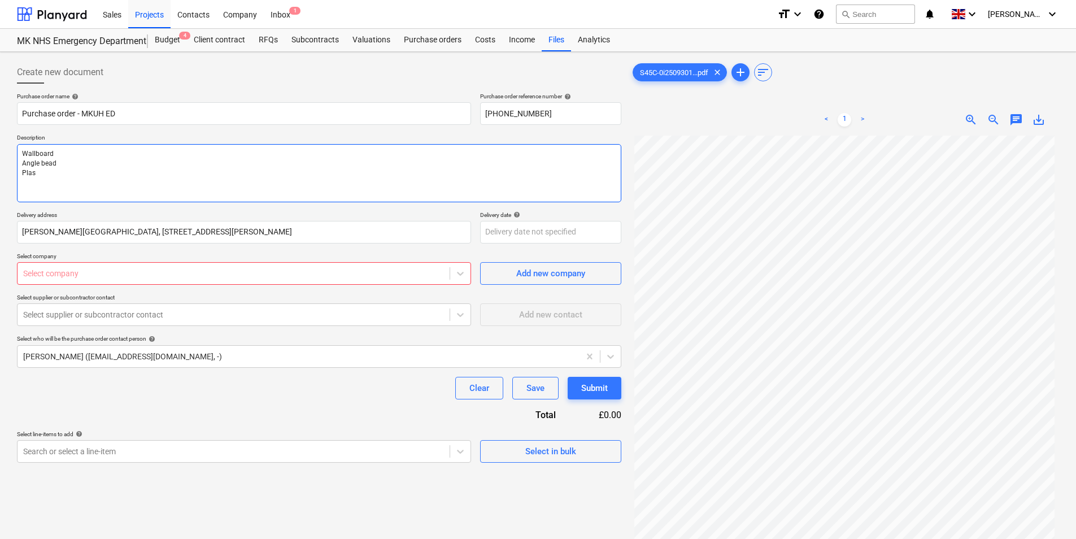
type textarea "x"
type textarea "Wallboard Angle bead Plast"
type textarea "x"
type textarea "Wallboard Angle bead Plaste"
type textarea "x"
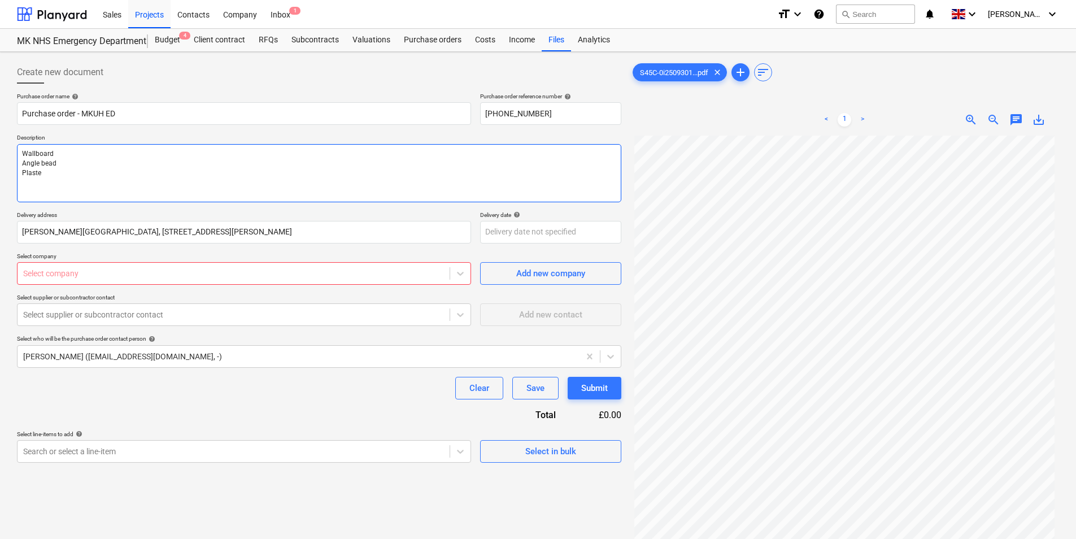
type textarea "Wallboard Angle bead Plaster"
type textarea "x"
type textarea "Wallboard Angle bead Plasterb"
type textarea "x"
type textarea "Wallboard Angle bead Plasterba"
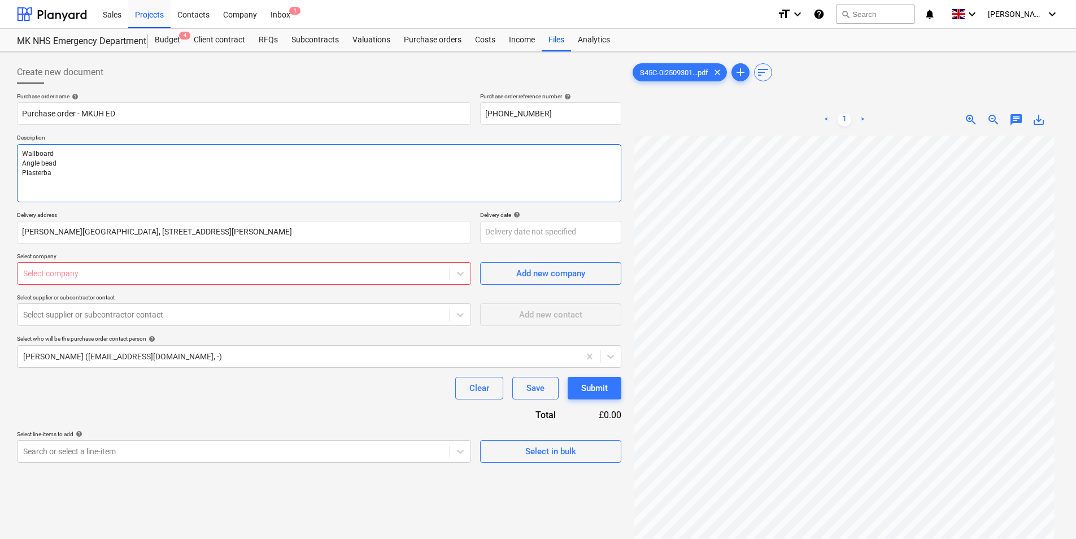
type textarea "x"
type textarea "Wallboard Angle bead Plasterbao"
type textarea "x"
type textarea "Wallboard Angle bead Plasterbaor"
type textarea "x"
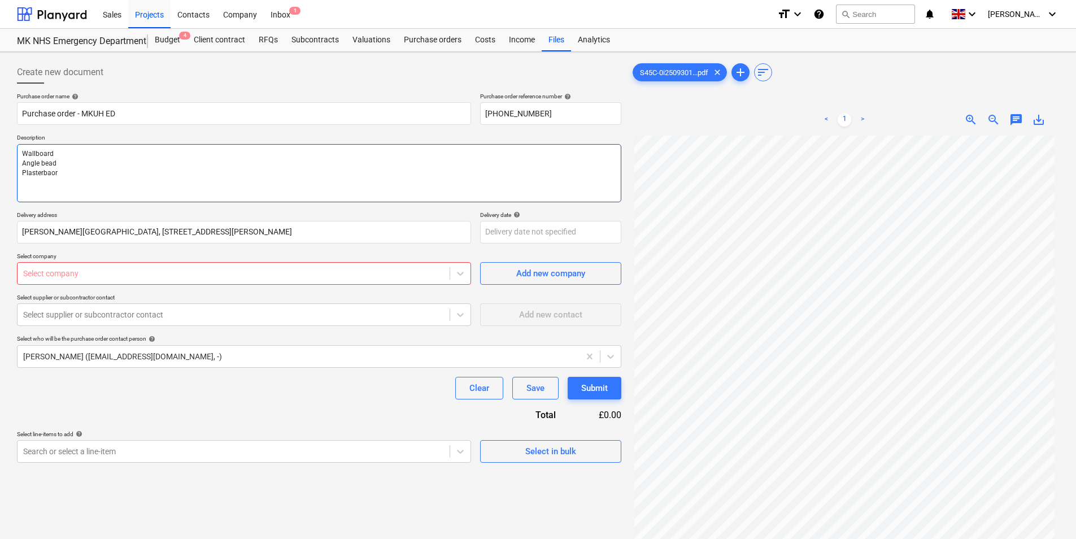
type textarea "Wallboard Angle bead Plasterbaord"
type textarea "x"
type textarea "Wallboard Angle bead Plasterbaord"
type textarea "x"
type textarea "Wallboard Angle bead Plasterbaord"
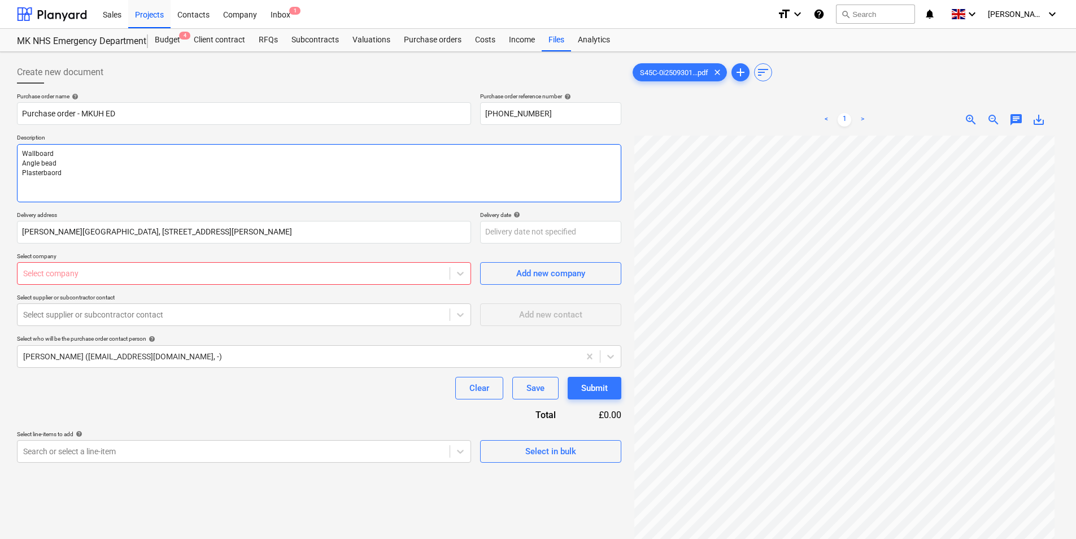
type textarea "x"
type textarea "Wallboard Angle bead Plasterbaor"
type textarea "x"
type textarea "Wallboard Angle bead Plasterbao"
type textarea "x"
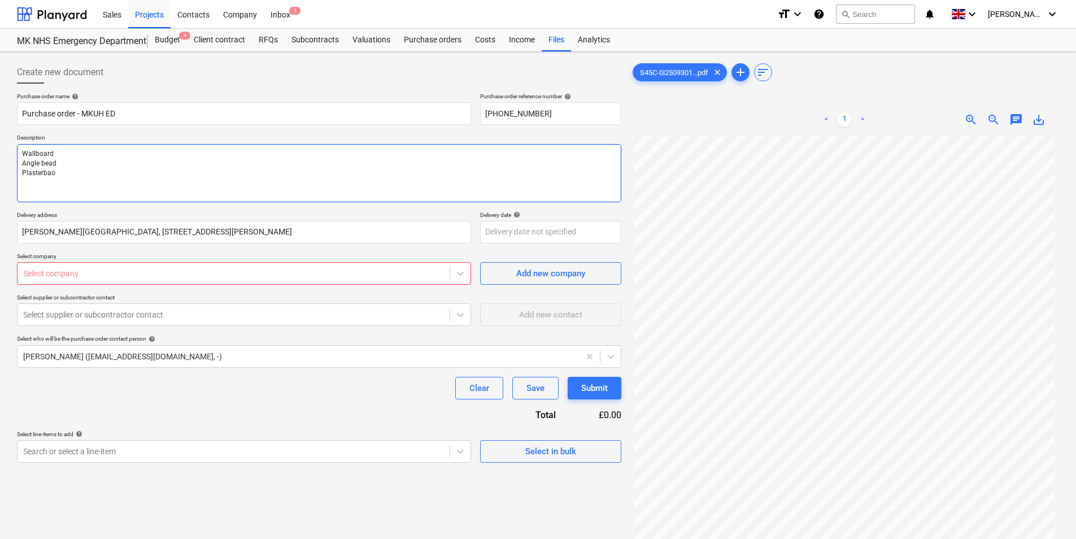
type textarea "Wallboard Angle bead Plasterba"
type textarea "x"
type textarea "Wallboard Angle bead Plasterb"
type textarea "x"
type textarea "Wallboard Angle bead Plasterbo"
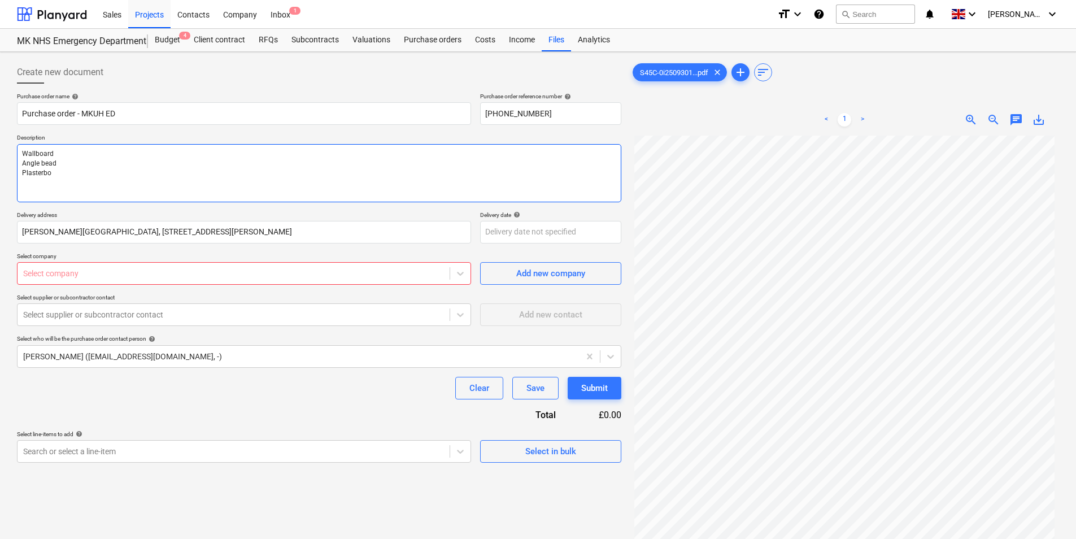
type textarea "x"
type textarea "Wallboard Angle bead Plasterboa"
type textarea "x"
type textarea "Wallboard Angle bead Plasterboar"
type textarea "x"
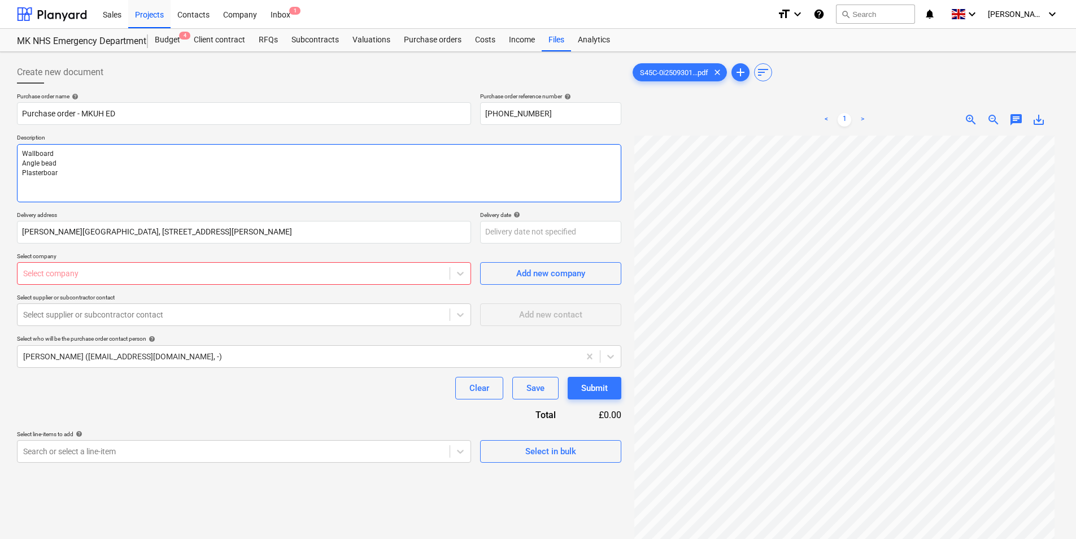
type textarea "Wallboard Angle bead Plasterboard"
type textarea "x"
type textarea "Wallboard Angle bead Plasterboard"
type textarea "x"
type textarea "Wallboard Angle bead Plasterboard"
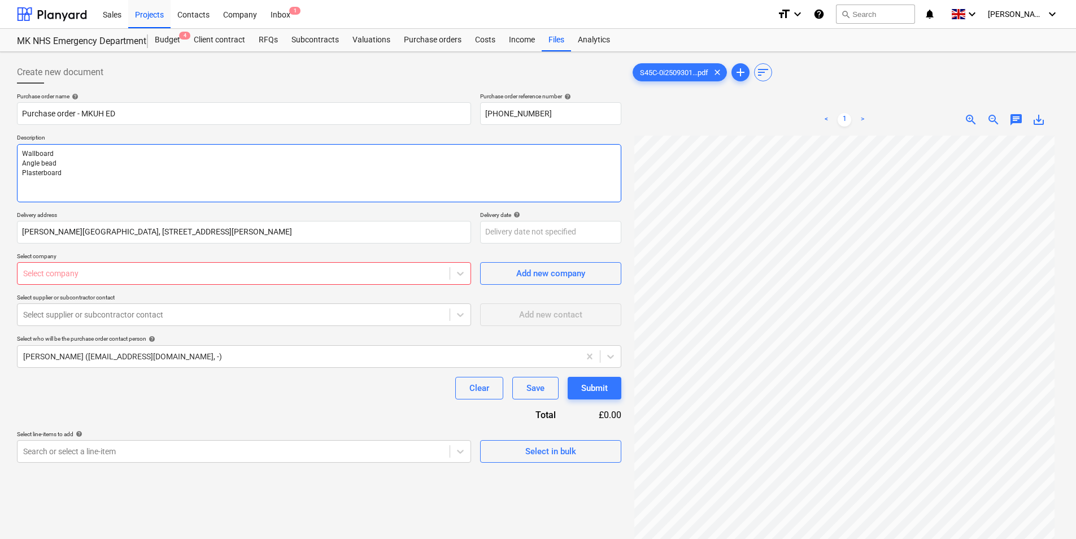
type textarea "x"
type textarea "Wallboard Angle bead Plasterboard T"
type textarea "x"
type textarea "Wallboard Angle bead Plasterboard Th"
type textarea "x"
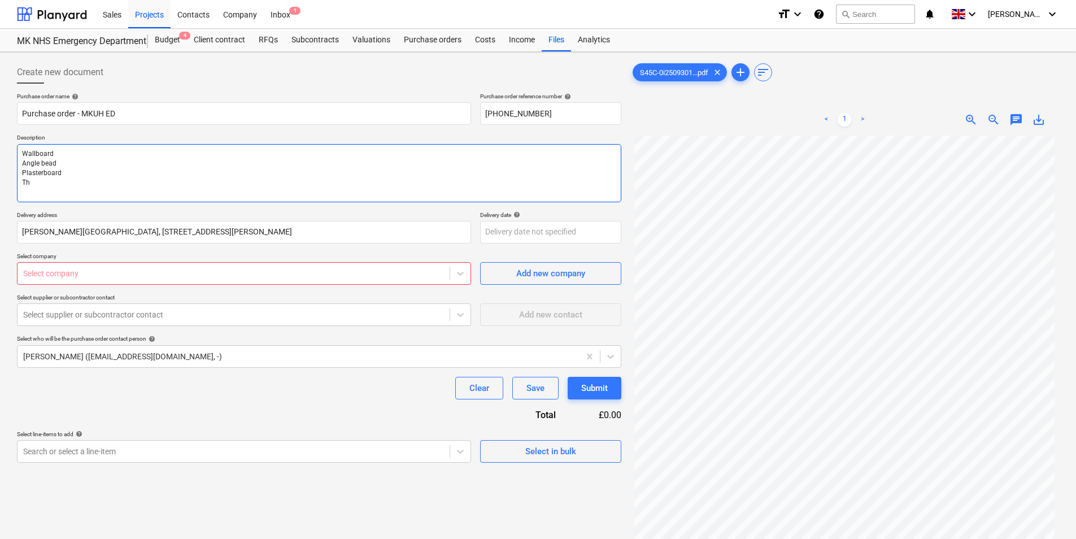
type textarea "Wallboard Angle bead Plasterboard Thi"
type textarea "x"
type textarea "Wallboard Angle bead Plasterboard This"
type textarea "x"
type textarea "Wallboard Angle bead Plasterboard Thist"
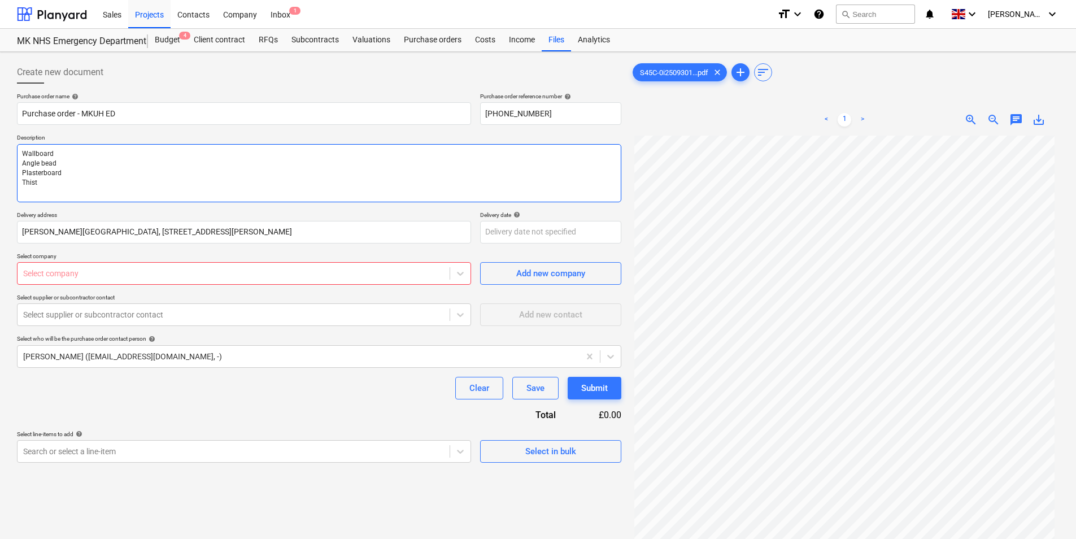
type textarea "x"
type textarea "Wallboard Angle bead Plasterboard Thistl"
type textarea "x"
click at [128, 271] on div at bounding box center [233, 273] width 421 height 11
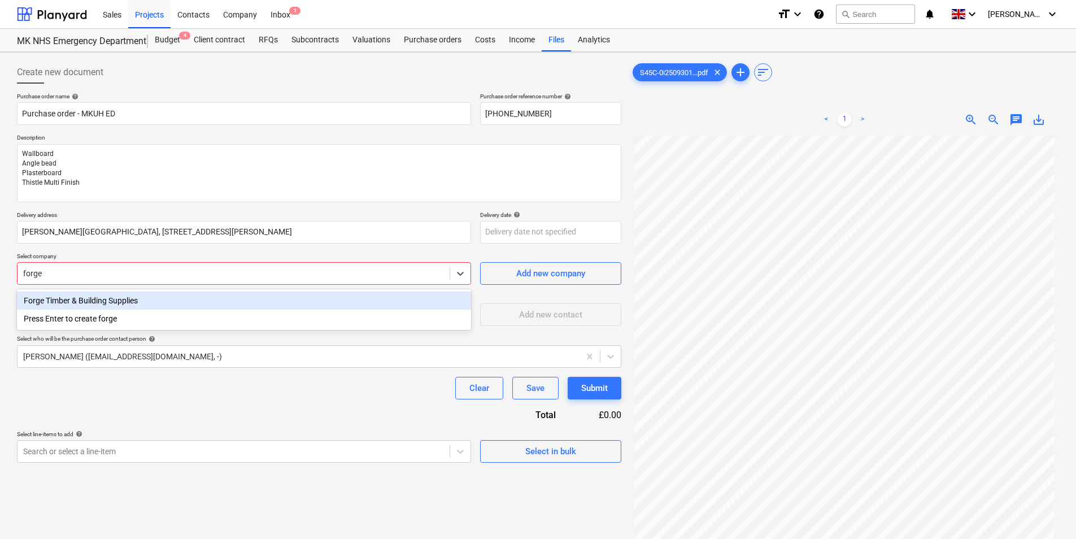
click at [139, 304] on div "Forge Timber & Building Supplies" at bounding box center [244, 300] width 454 height 18
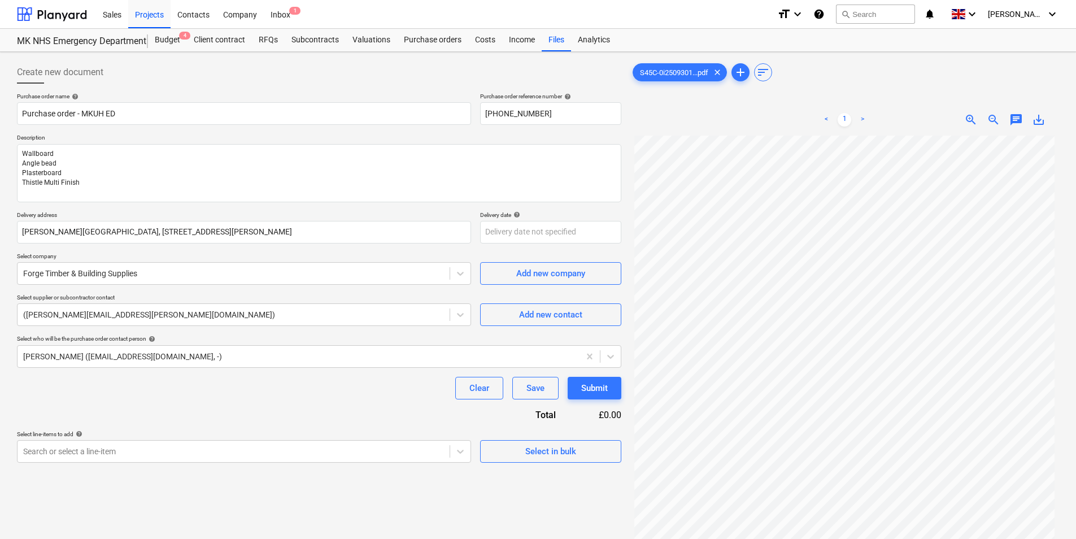
click at [247, 433] on div "Select line-items to add help" at bounding box center [244, 433] width 454 height 7
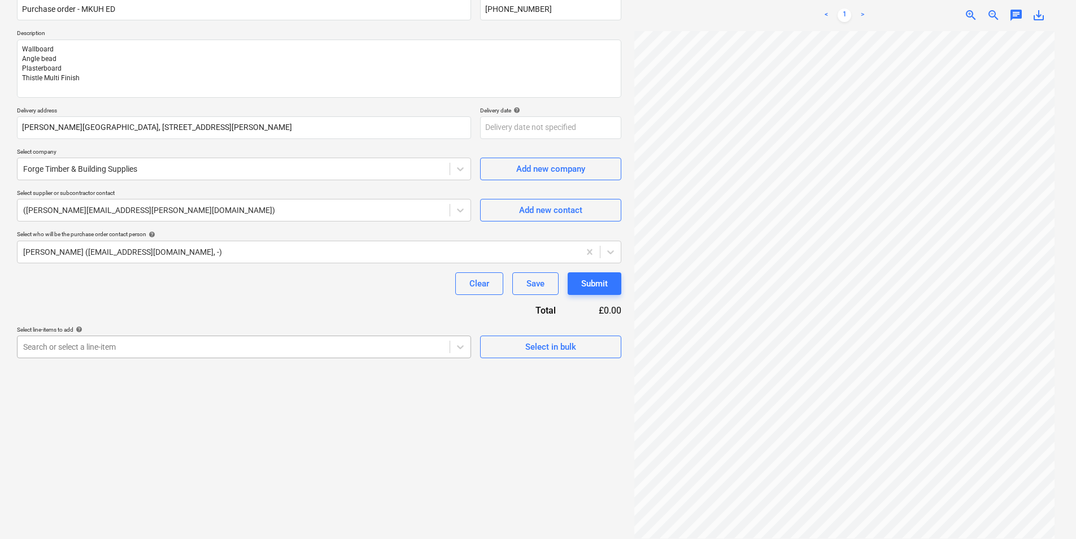
click at [235, 434] on body "Sales Projects Contacts Company Inbox 1 format_size keyboard_arrow_down help se…" at bounding box center [538, 165] width 1076 height 539
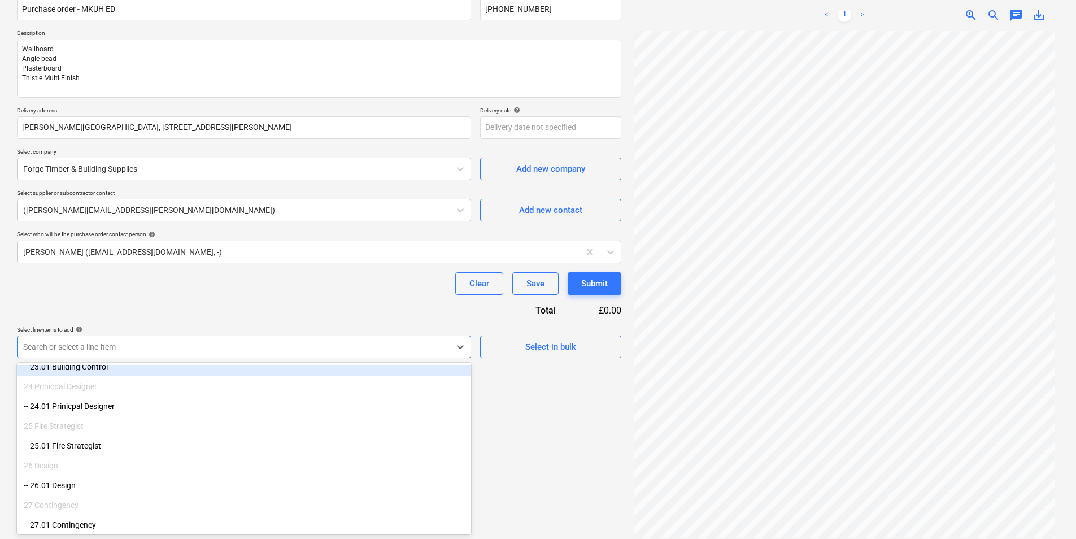
scroll to position [621, 0]
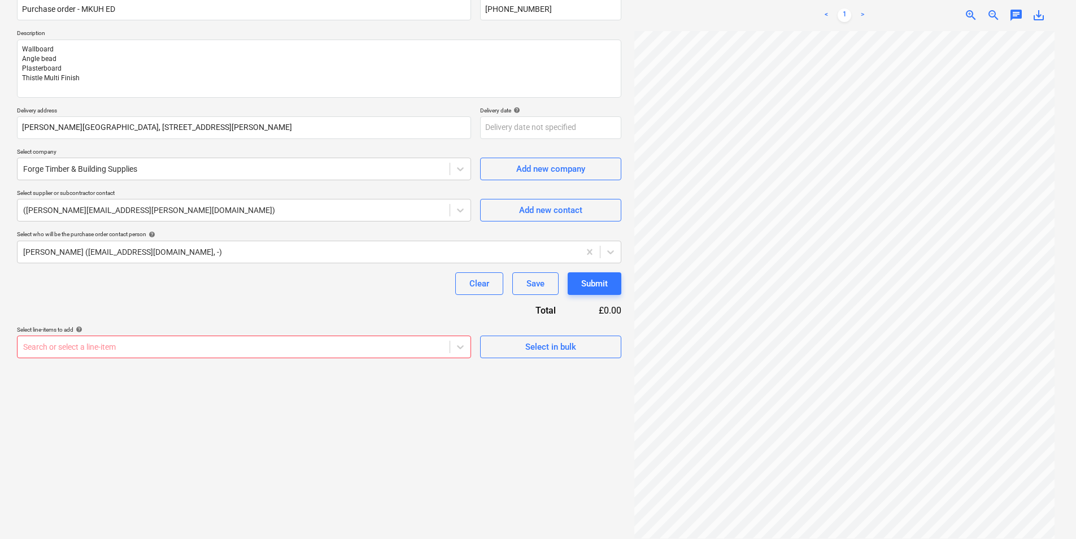
click at [550, 478] on div "Create new document Purchase order name help Purchase order - MKUH ED Purchase …" at bounding box center [318, 247] width 613 height 591
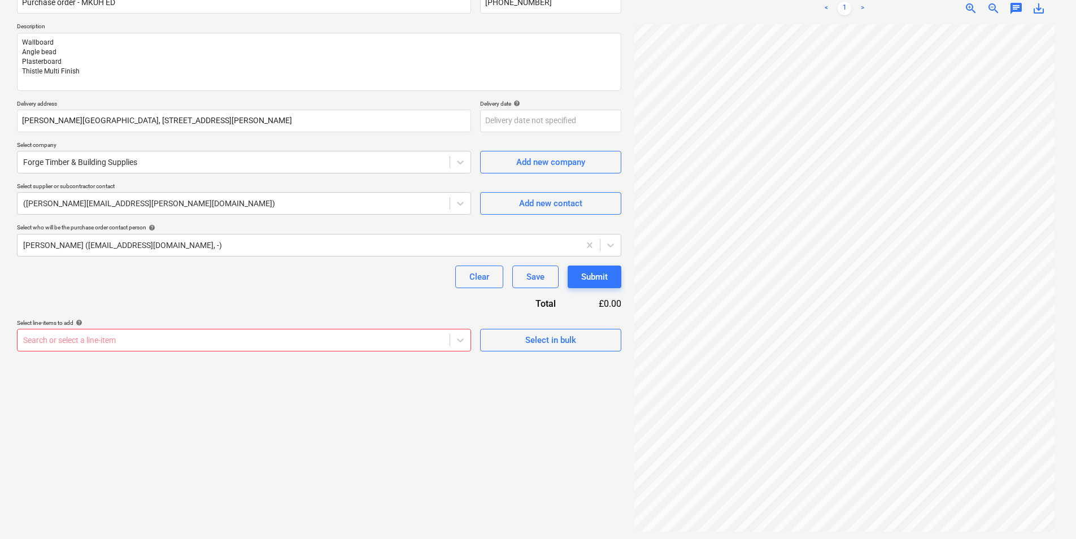
scroll to position [113, 0]
click at [541, 283] on button "Save" at bounding box center [535, 275] width 46 height 23
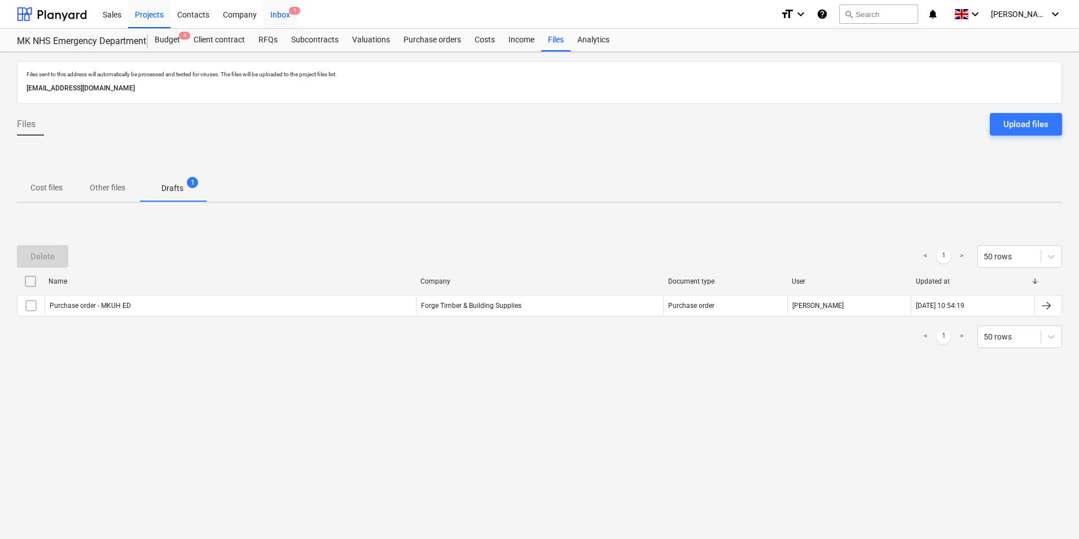
click at [287, 12] on div "Inbox 1" at bounding box center [280, 13] width 33 height 29
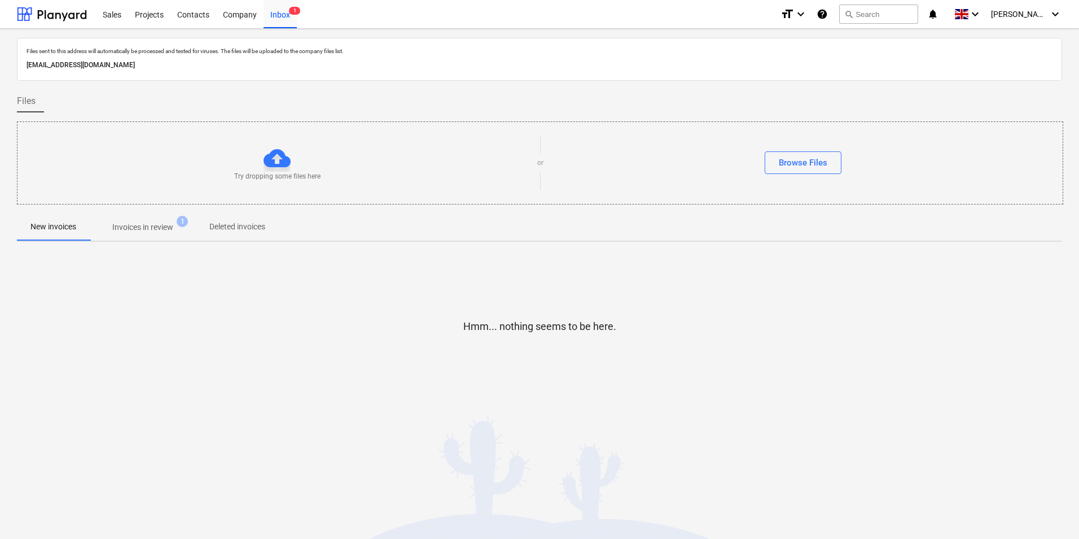
click at [133, 230] on p "Invoices in review" at bounding box center [142, 227] width 61 height 12
